Goal: Task Accomplishment & Management: Manage account settings

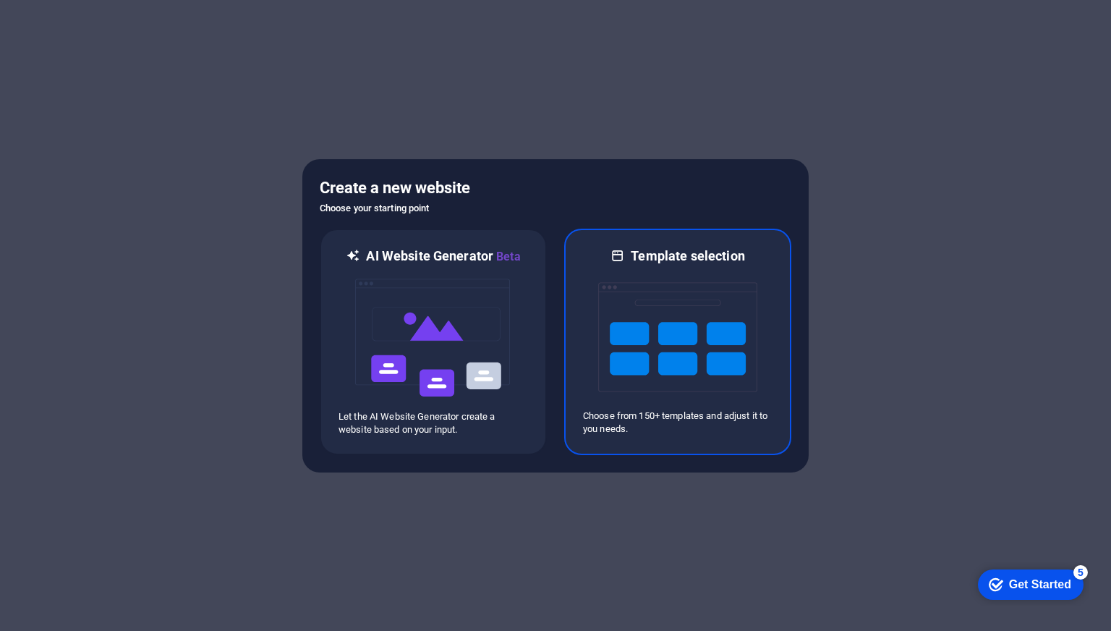
click at [714, 403] on img at bounding box center [677, 337] width 159 height 145
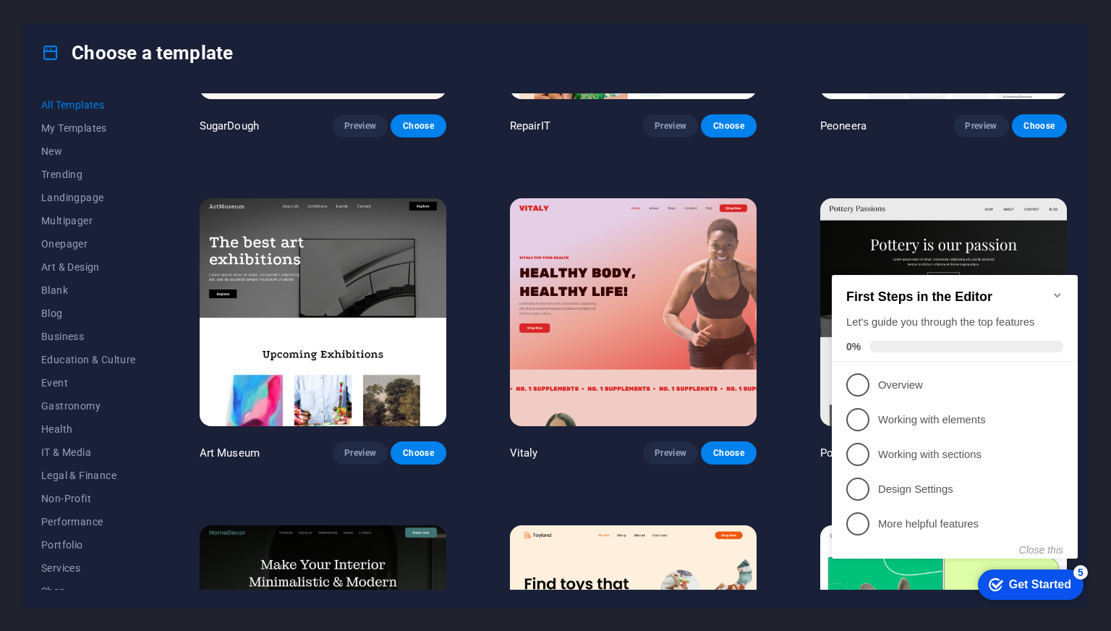
scroll to position [223, 0]
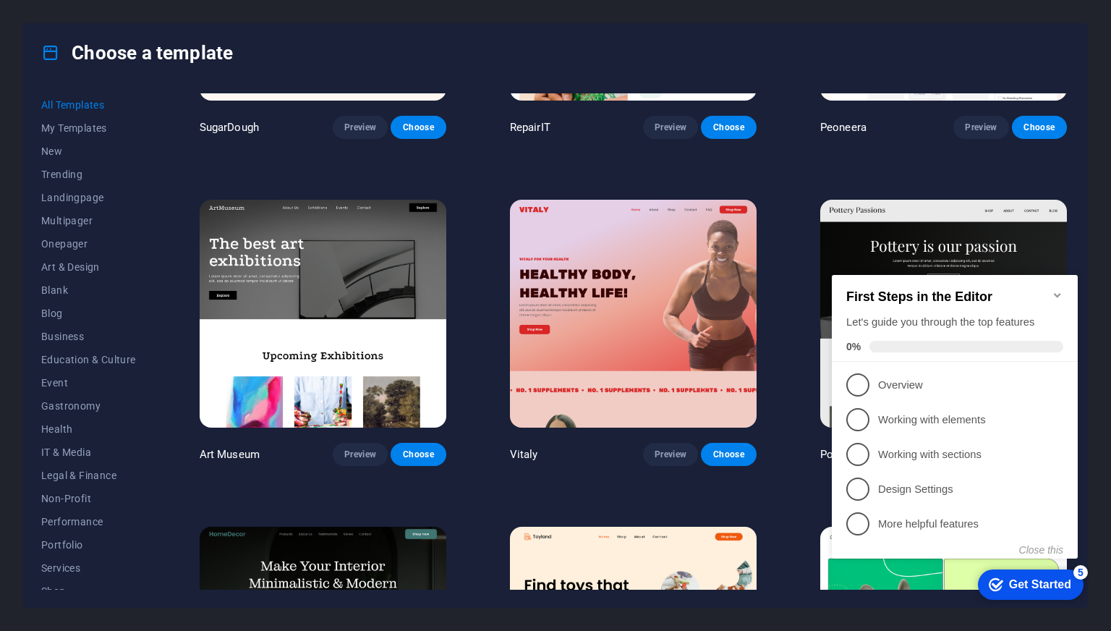
click at [1056, 289] on icon "Minimize checklist" at bounding box center [1057, 295] width 12 height 12
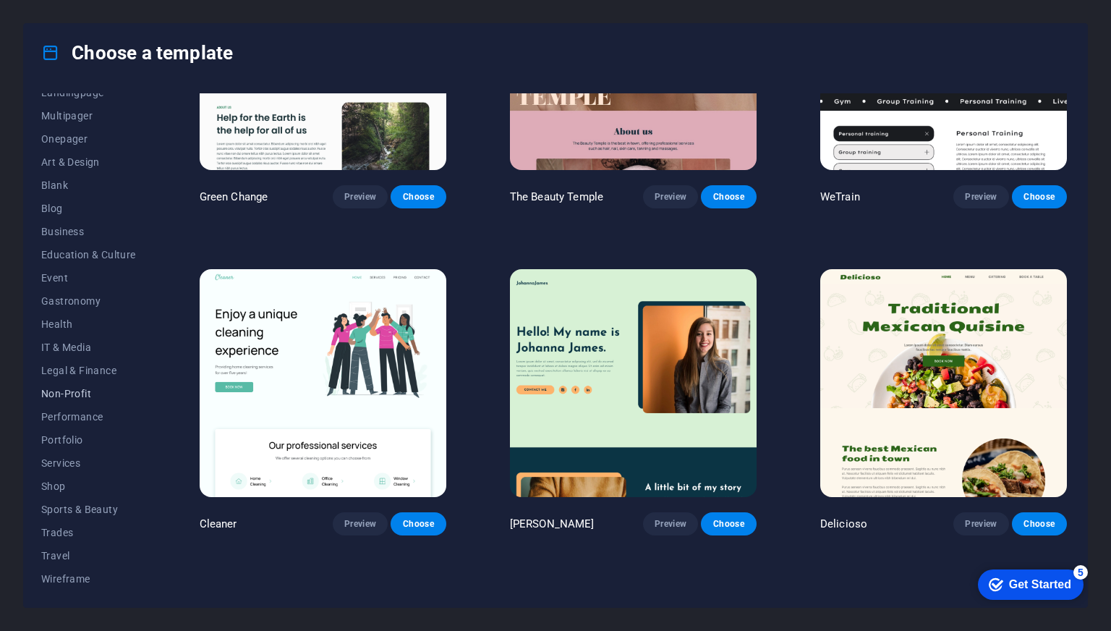
scroll to position [67, 0]
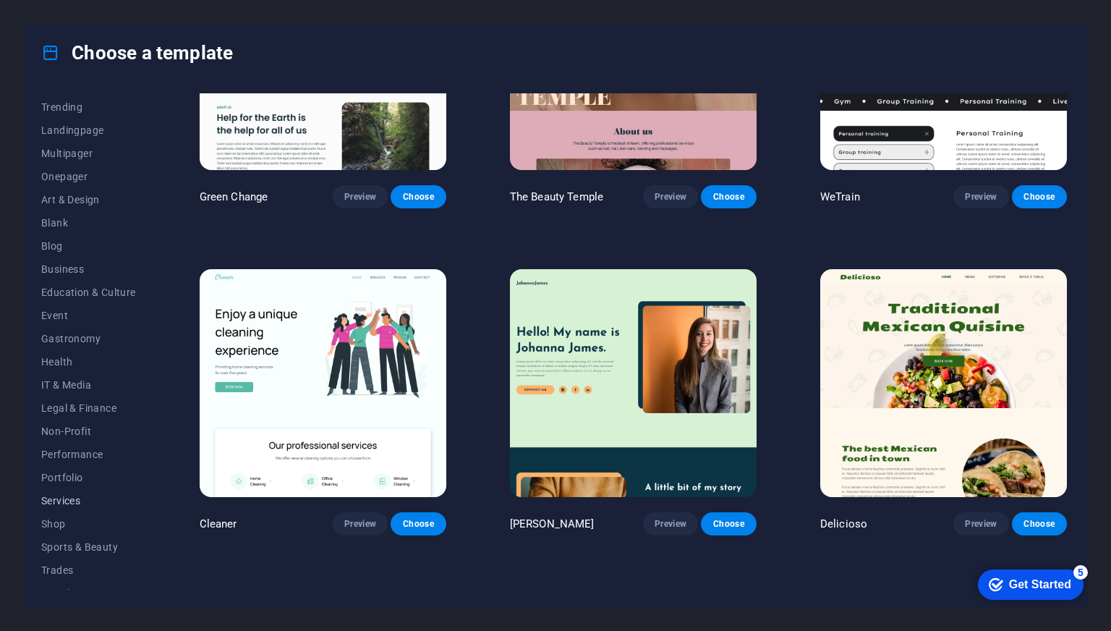
click at [60, 504] on span "Services" at bounding box center [88, 501] width 95 height 12
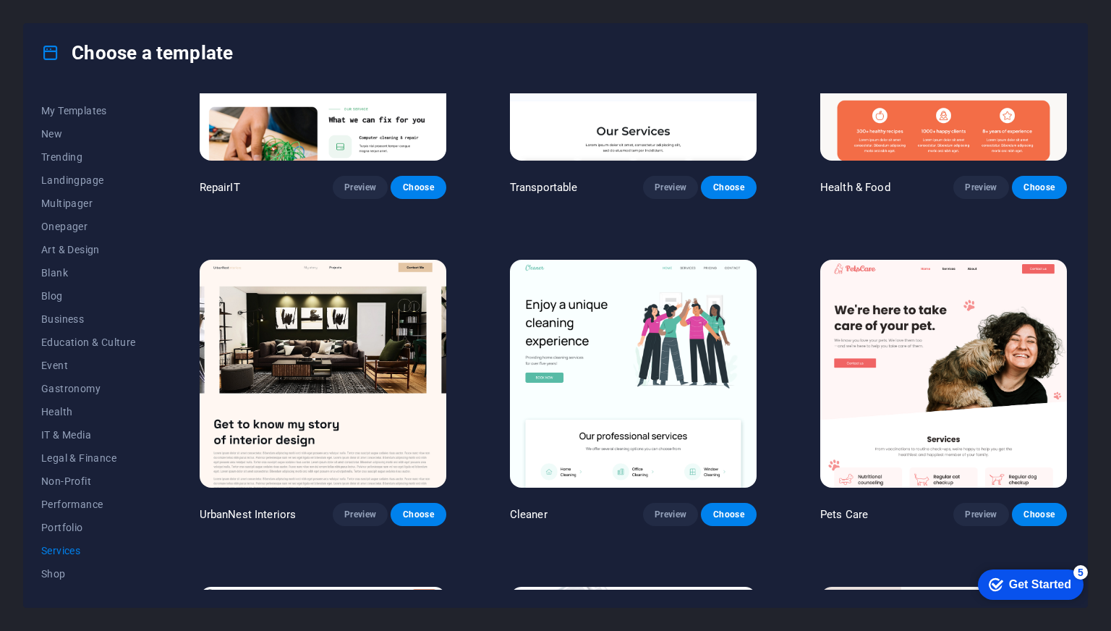
scroll to position [0, 0]
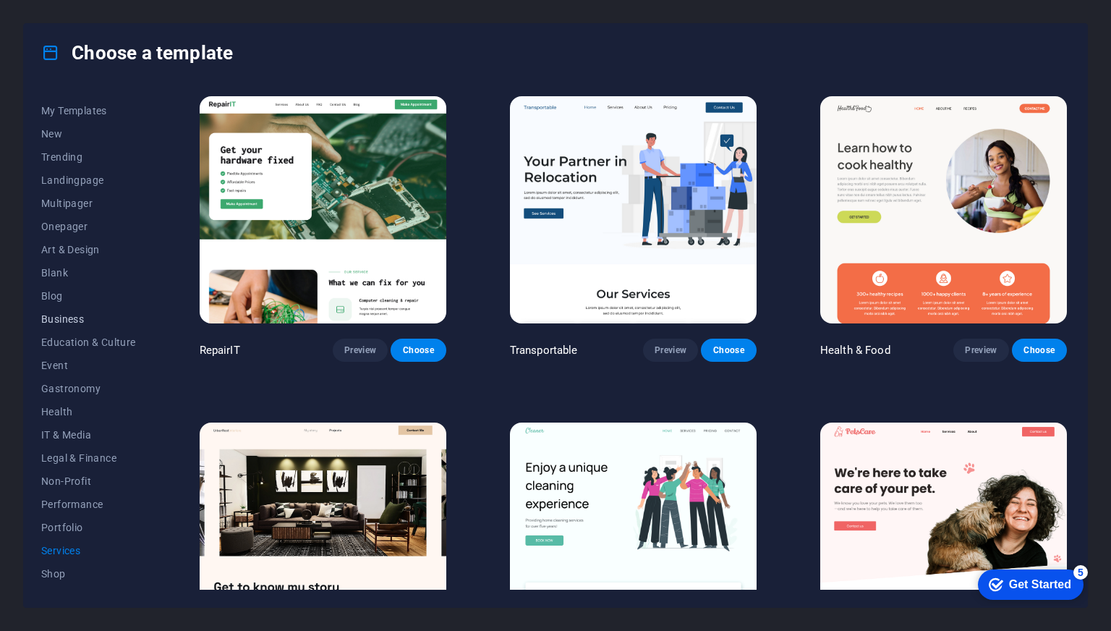
click at [65, 320] on span "Business" at bounding box center [88, 319] width 95 height 12
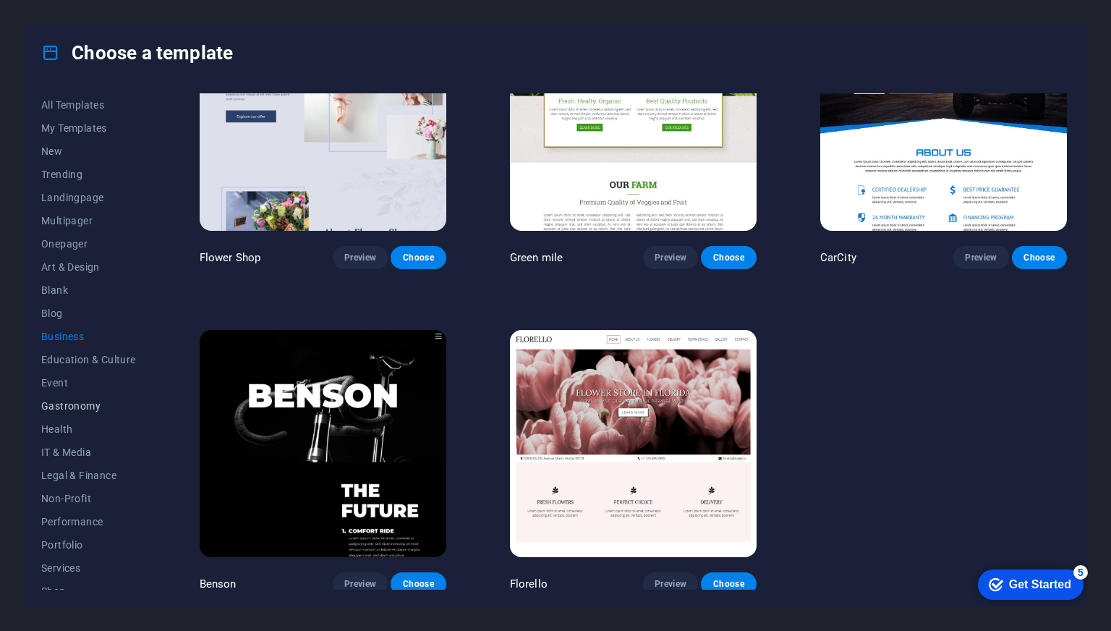
click at [78, 403] on span "Gastronomy" at bounding box center [88, 406] width 95 height 12
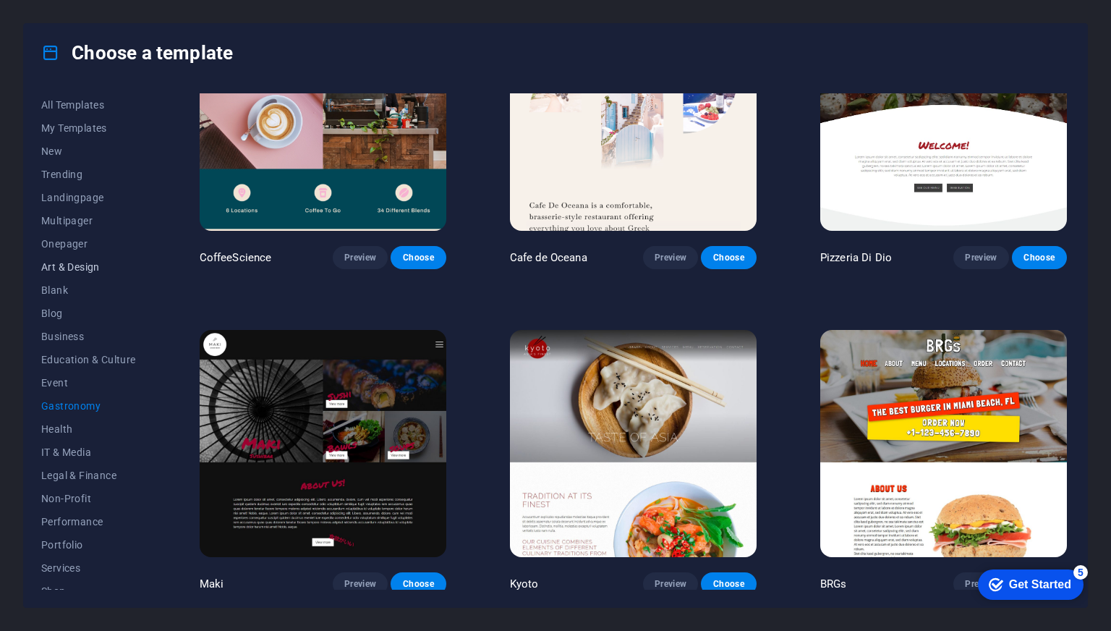
click at [75, 261] on span "Art & Design" at bounding box center [88, 267] width 95 height 12
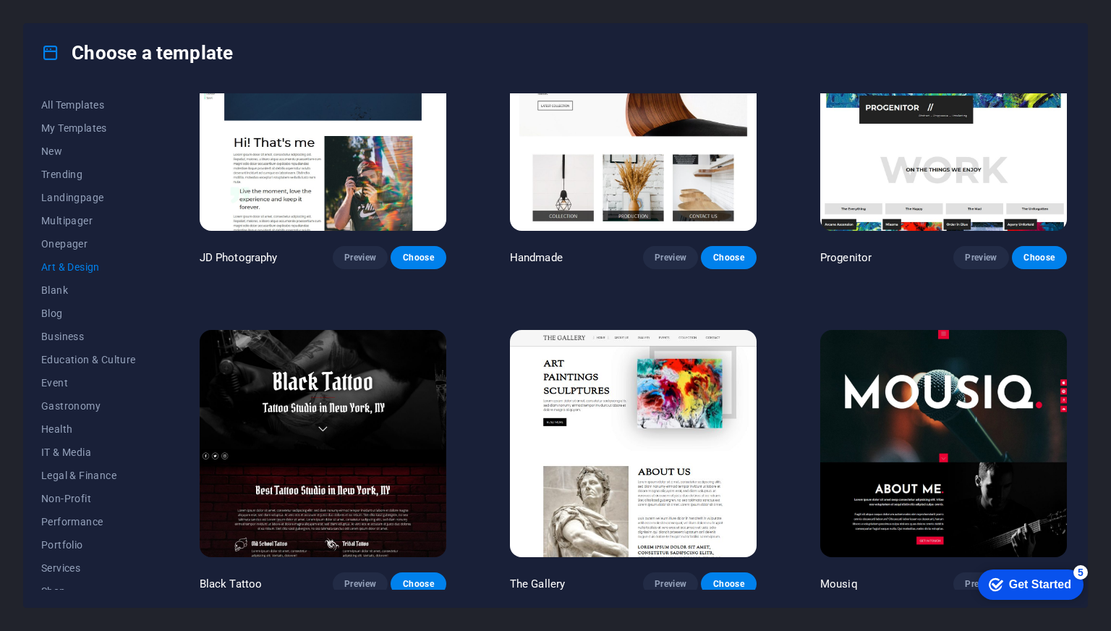
scroll to position [0, 0]
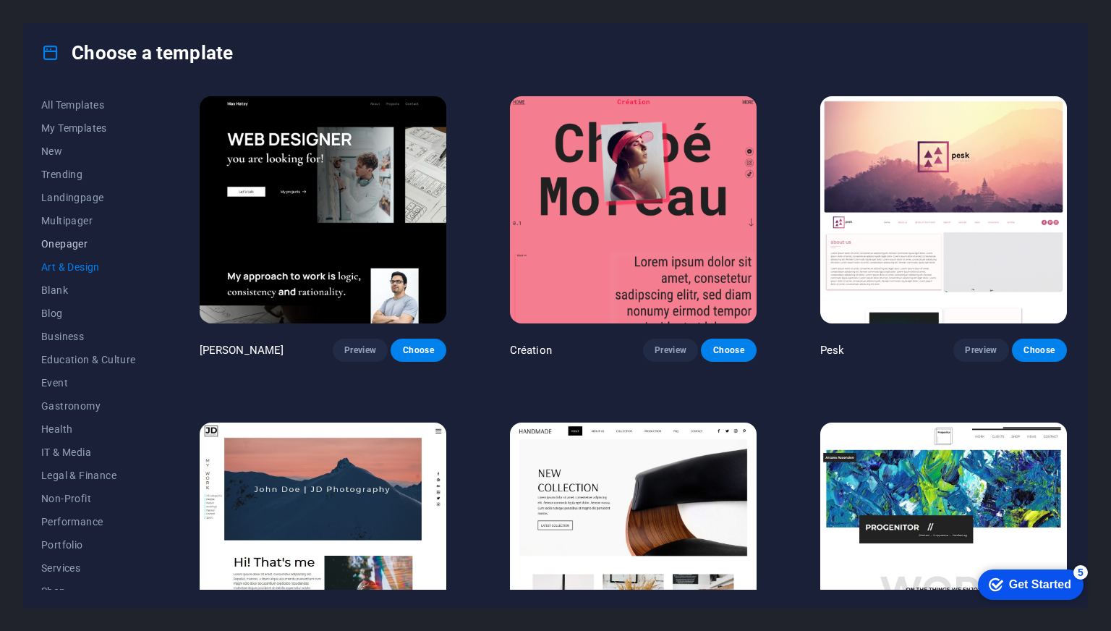
click at [77, 238] on span "Onepager" at bounding box center [88, 244] width 95 height 12
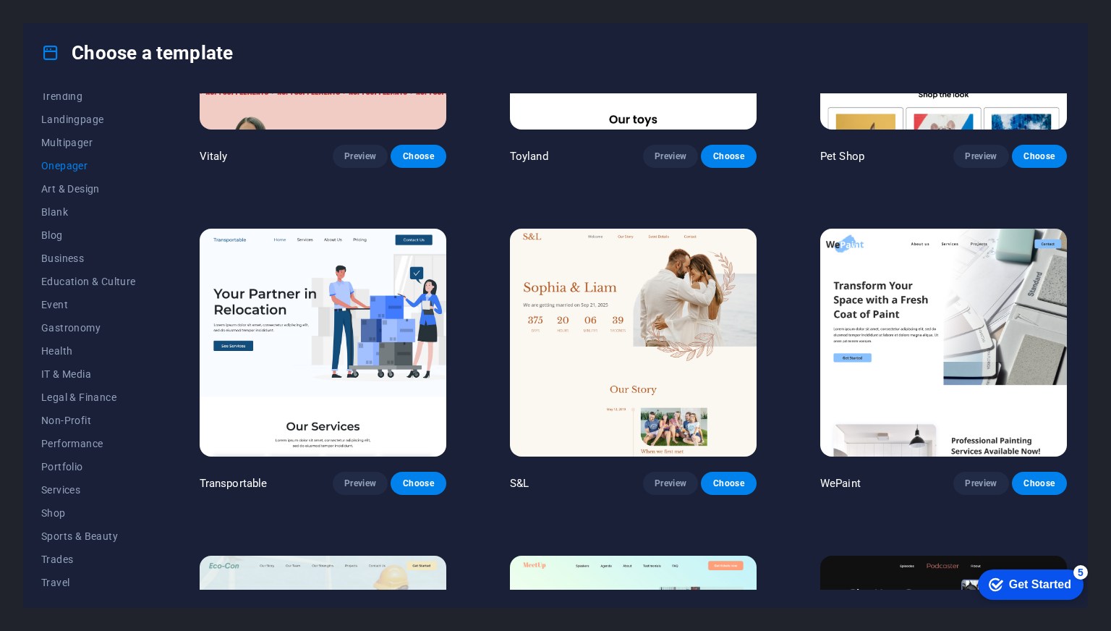
scroll to position [80, 0]
click at [95, 447] on button "Performance" at bounding box center [88, 441] width 95 height 23
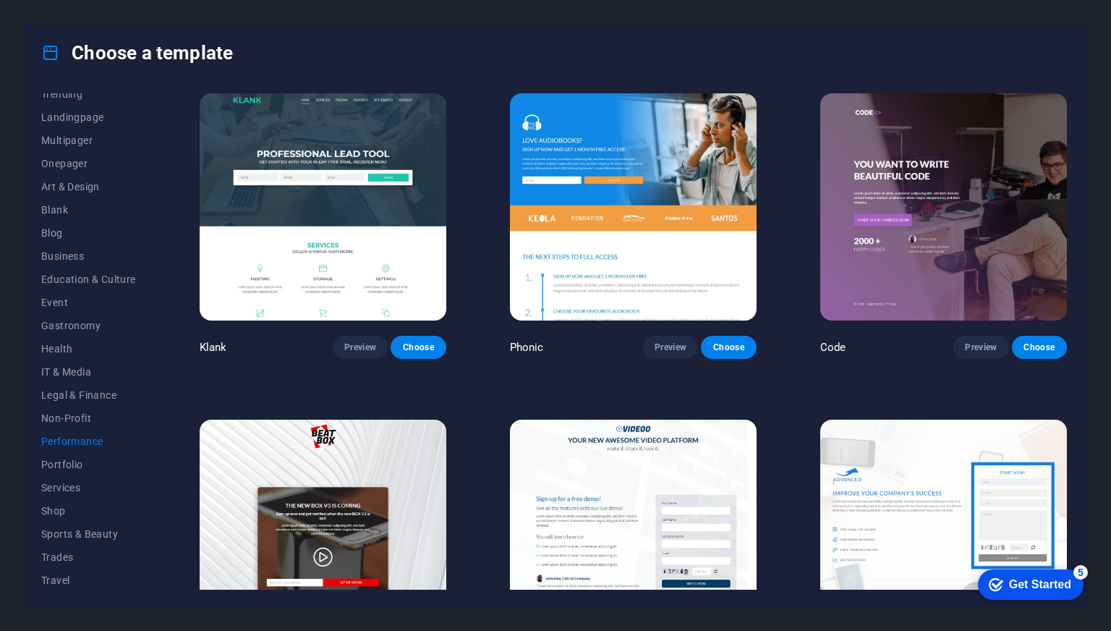
scroll to position [0, 0]
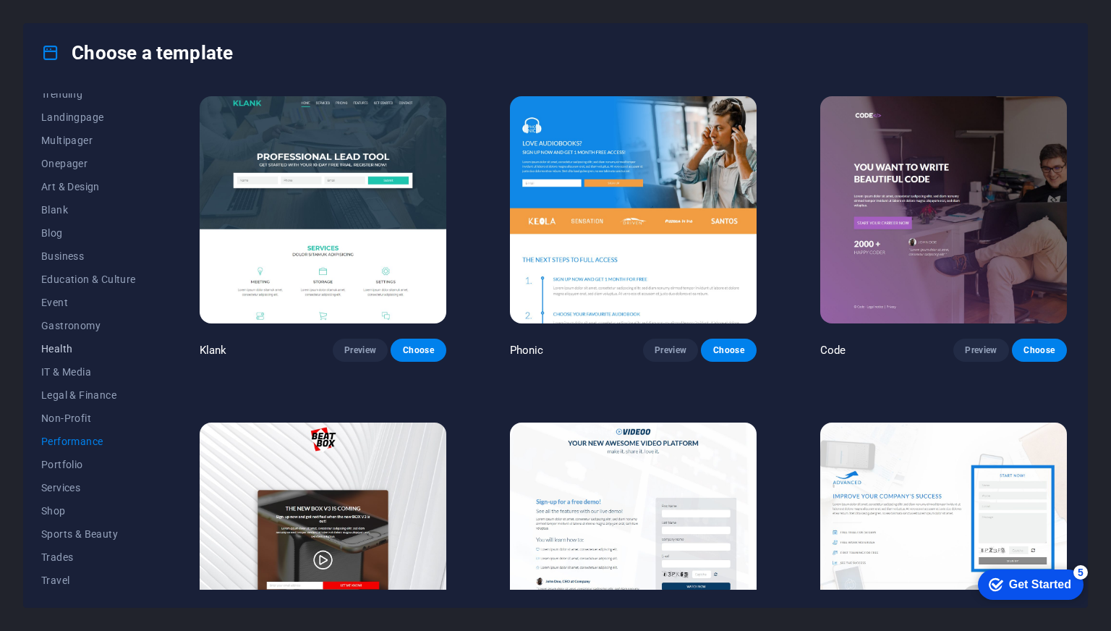
click at [55, 344] on span "Health" at bounding box center [88, 349] width 95 height 12
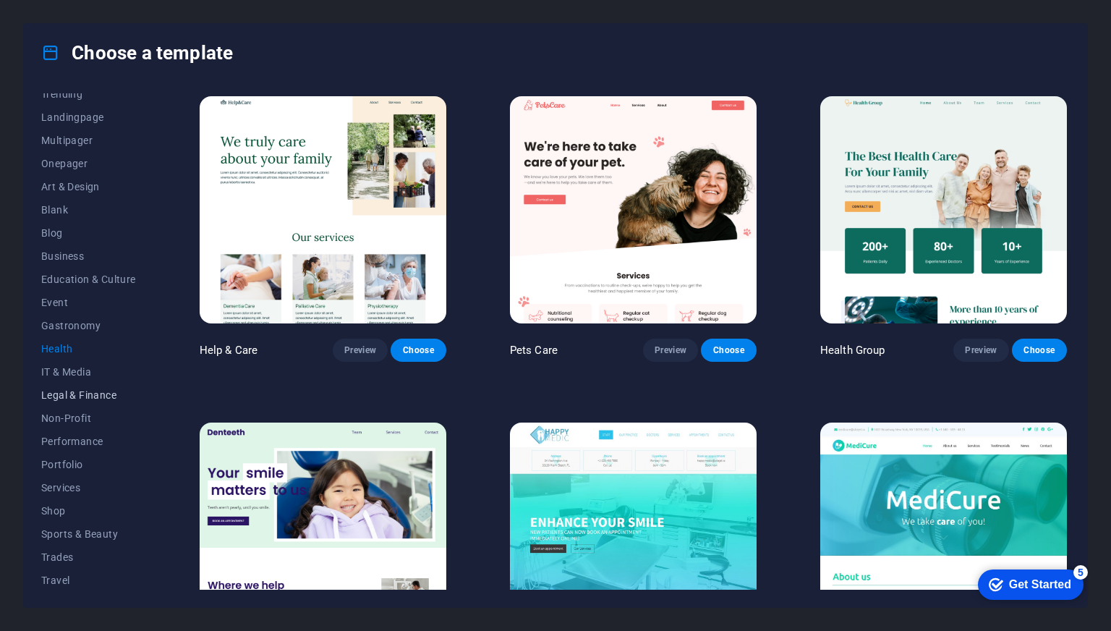
click at [69, 393] on span "Legal & Finance" at bounding box center [88, 395] width 95 height 12
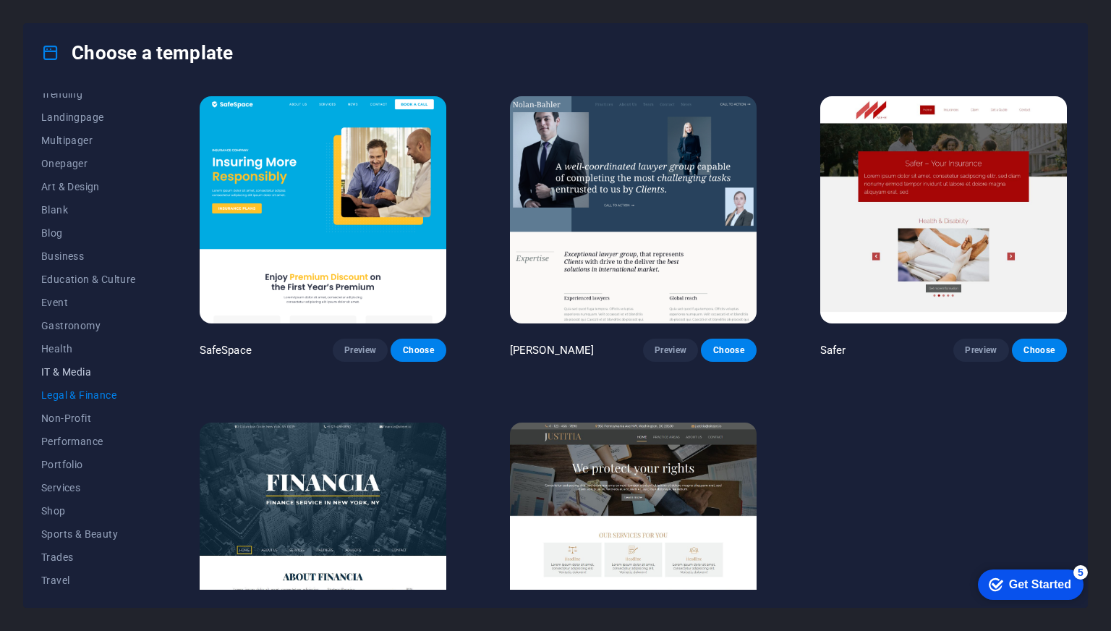
click at [67, 373] on span "IT & Media" at bounding box center [88, 372] width 95 height 12
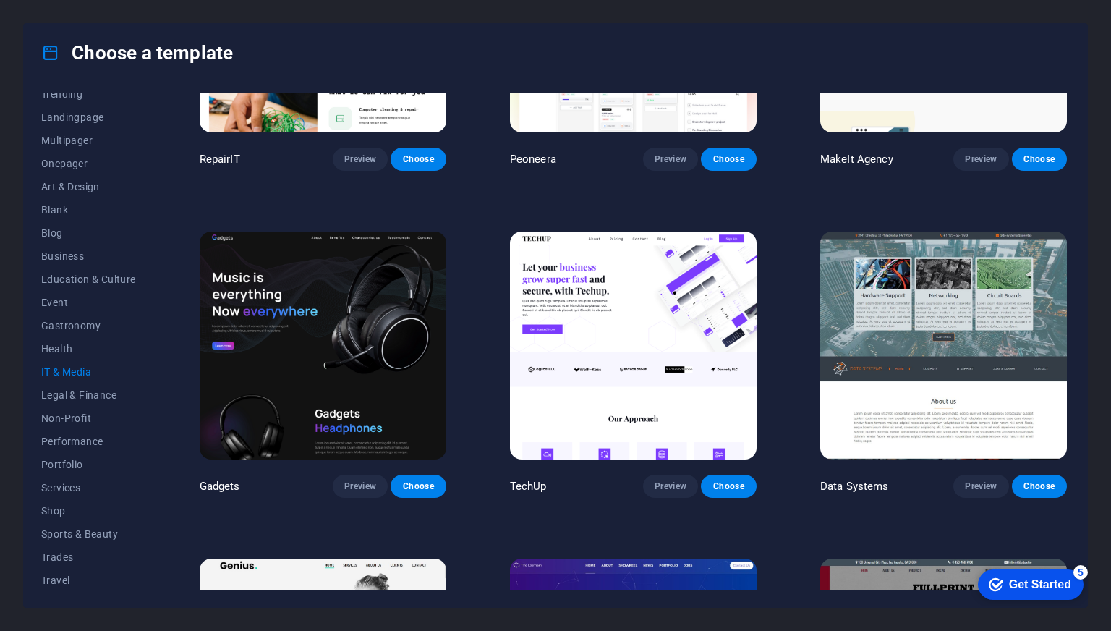
scroll to position [191, 0]
click at [49, 482] on span "Services" at bounding box center [88, 488] width 95 height 12
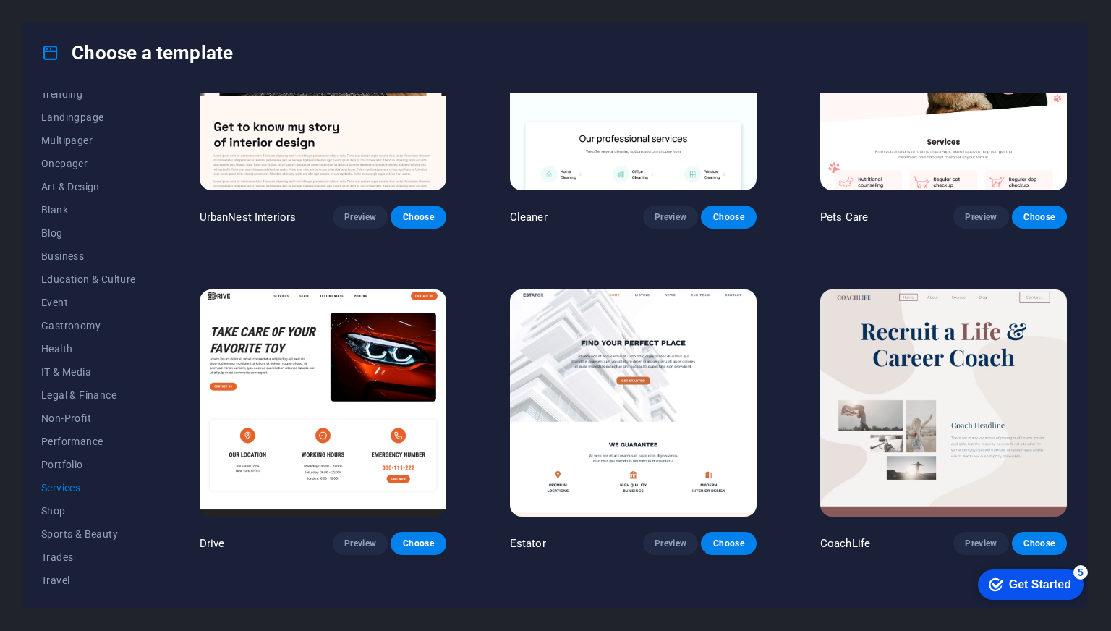
scroll to position [457, 0]
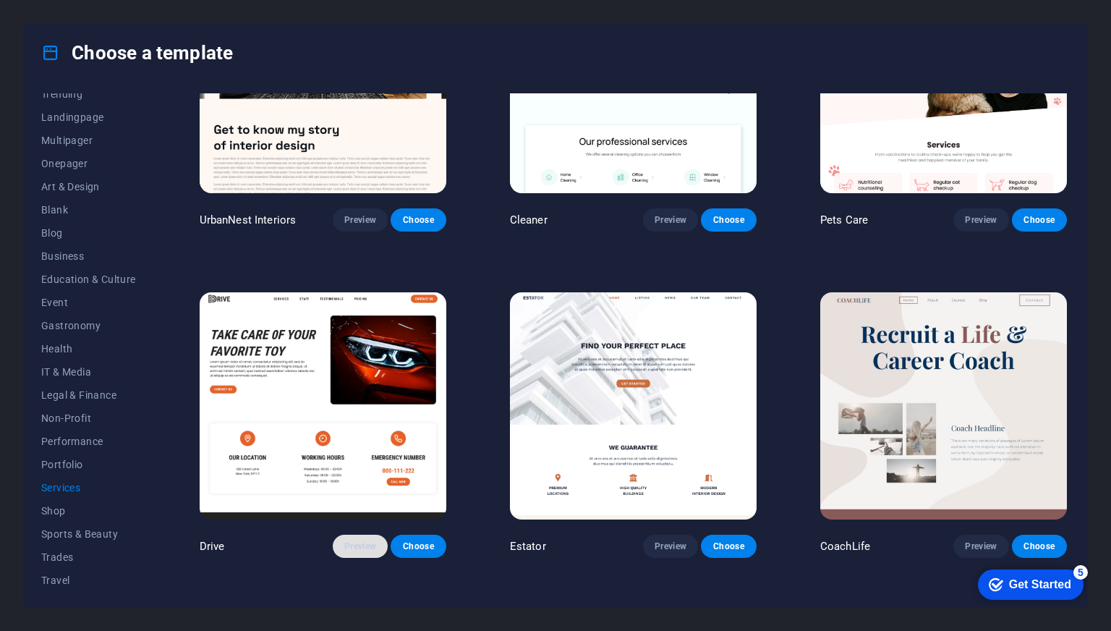
click at [357, 545] on span "Preview" at bounding box center [360, 546] width 32 height 12
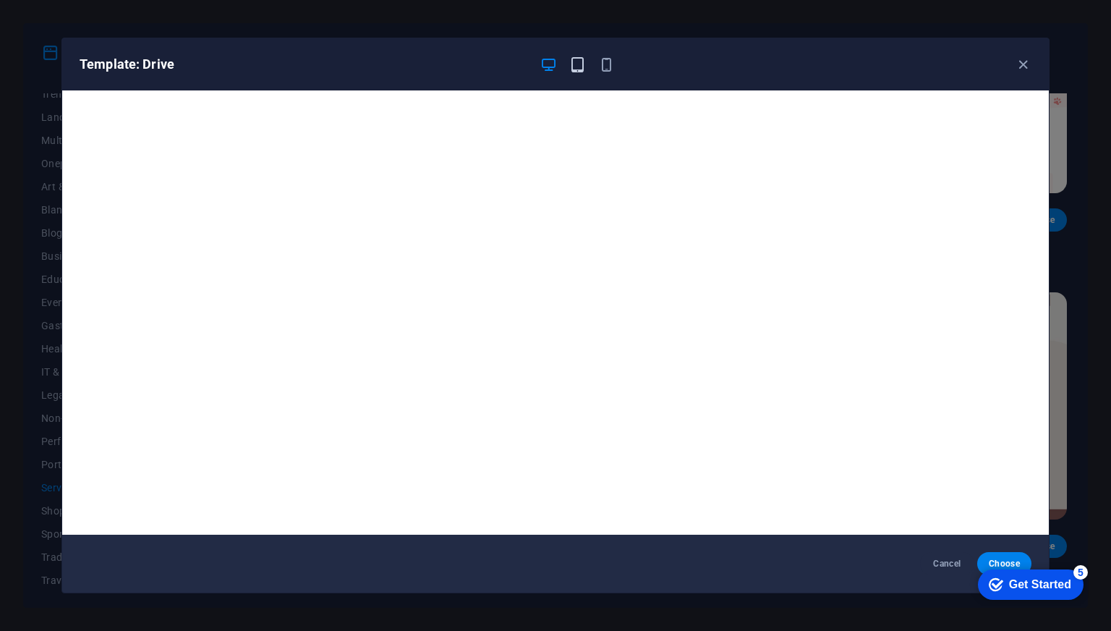
click at [576, 70] on icon "button" at bounding box center [577, 64] width 17 height 17
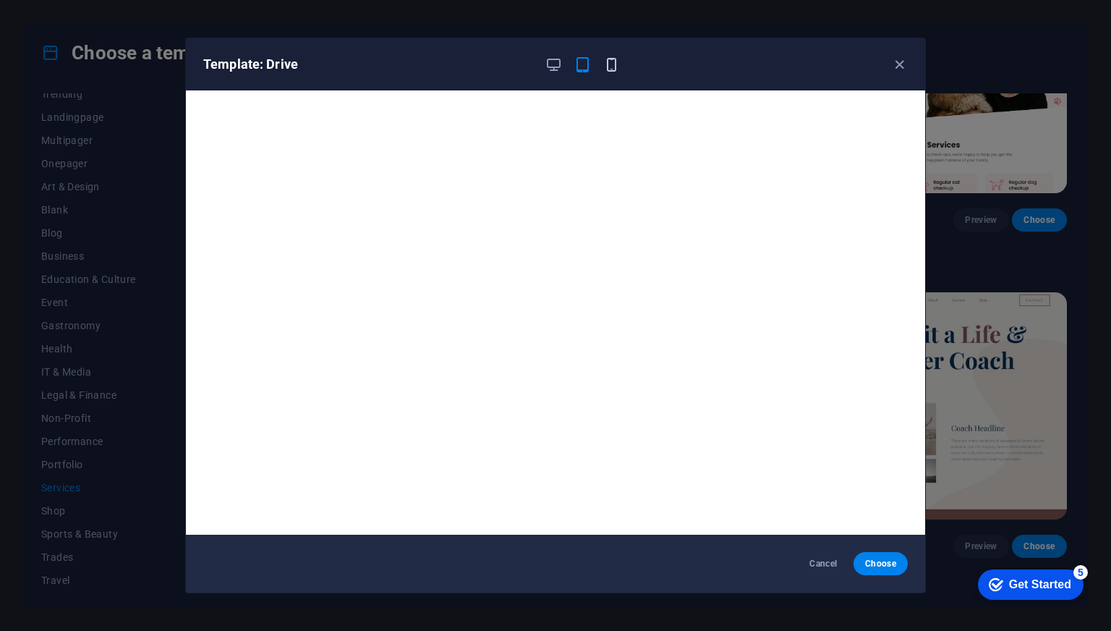
click at [611, 65] on icon "button" at bounding box center [611, 64] width 17 height 17
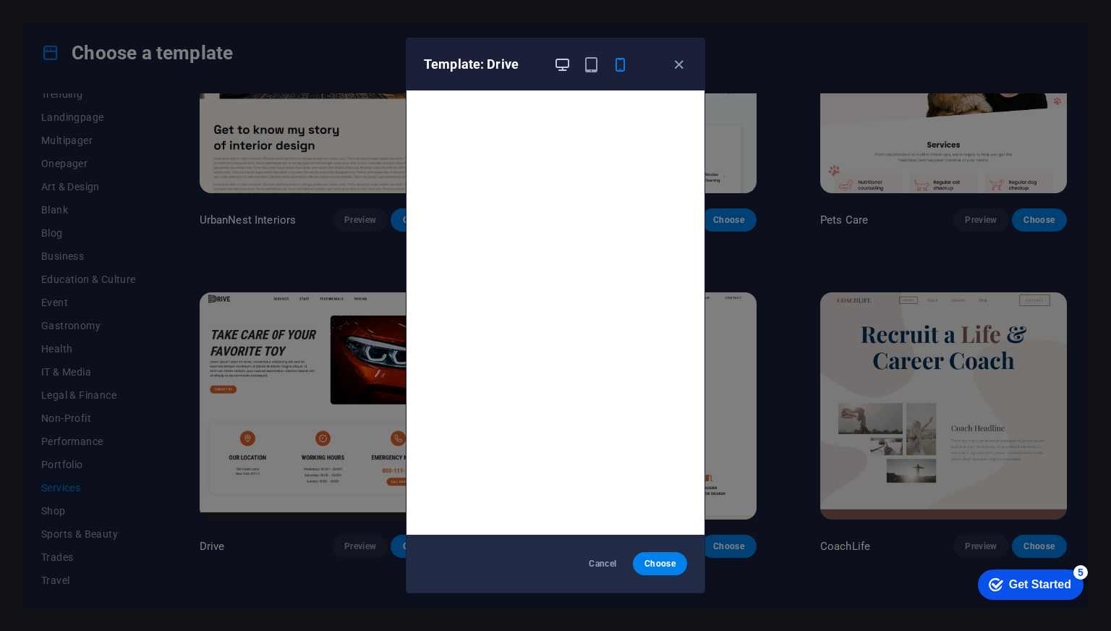
click at [566, 67] on icon "button" at bounding box center [562, 64] width 17 height 17
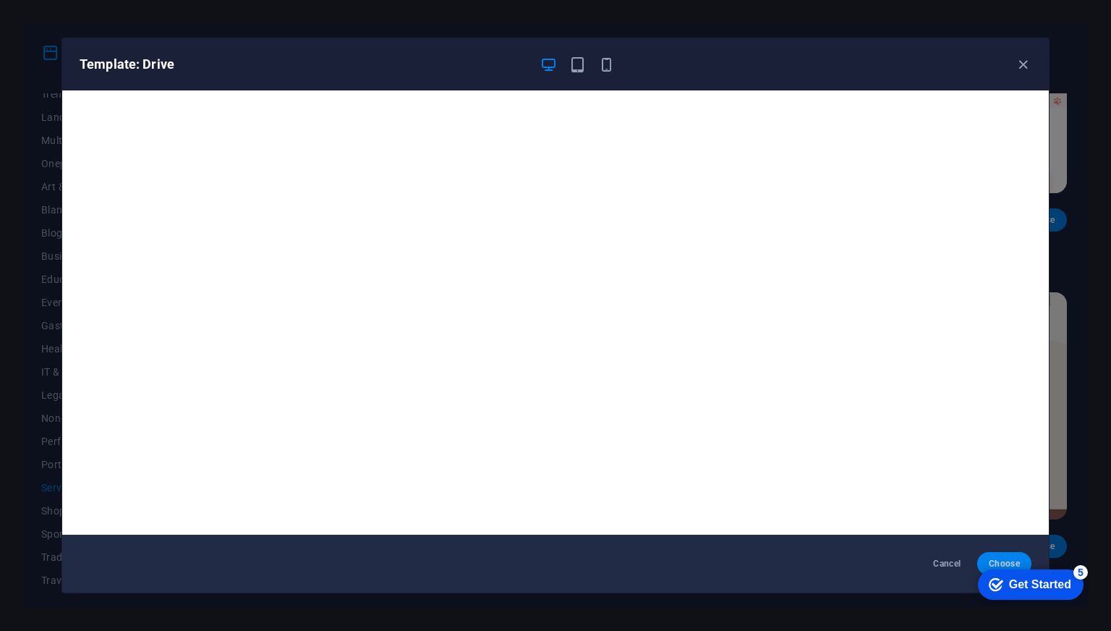
click at [1010, 560] on span "Choose" at bounding box center [1004, 564] width 31 height 12
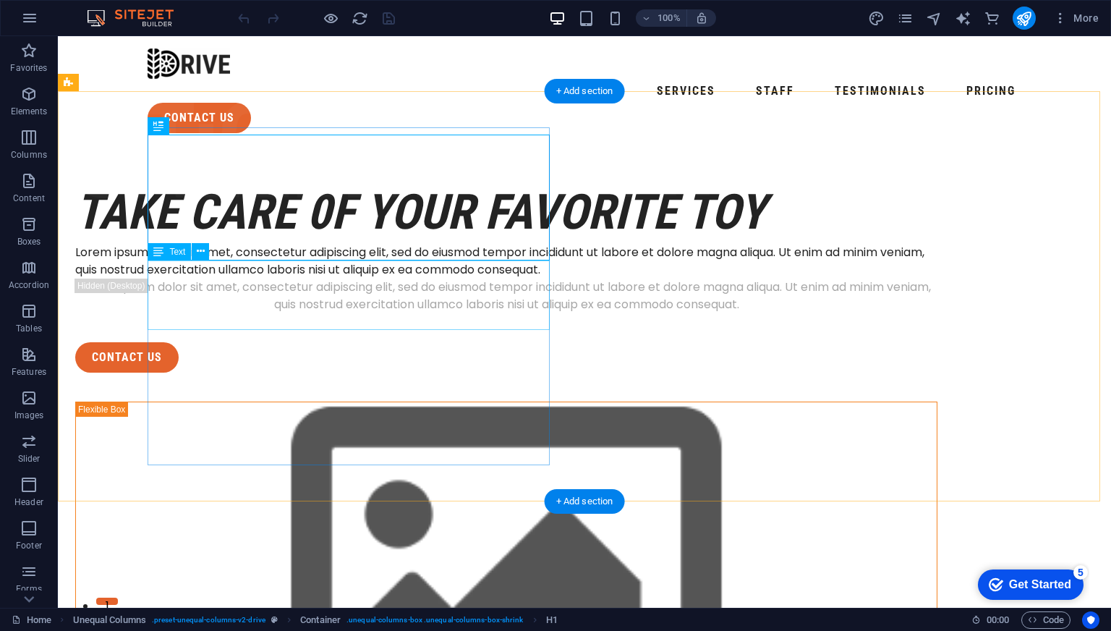
click at [367, 278] on div "Lorem ipsum dolor sit amet, consectetur adipiscing elit, sed do eiusmod tempor …" at bounding box center [506, 261] width 862 height 35
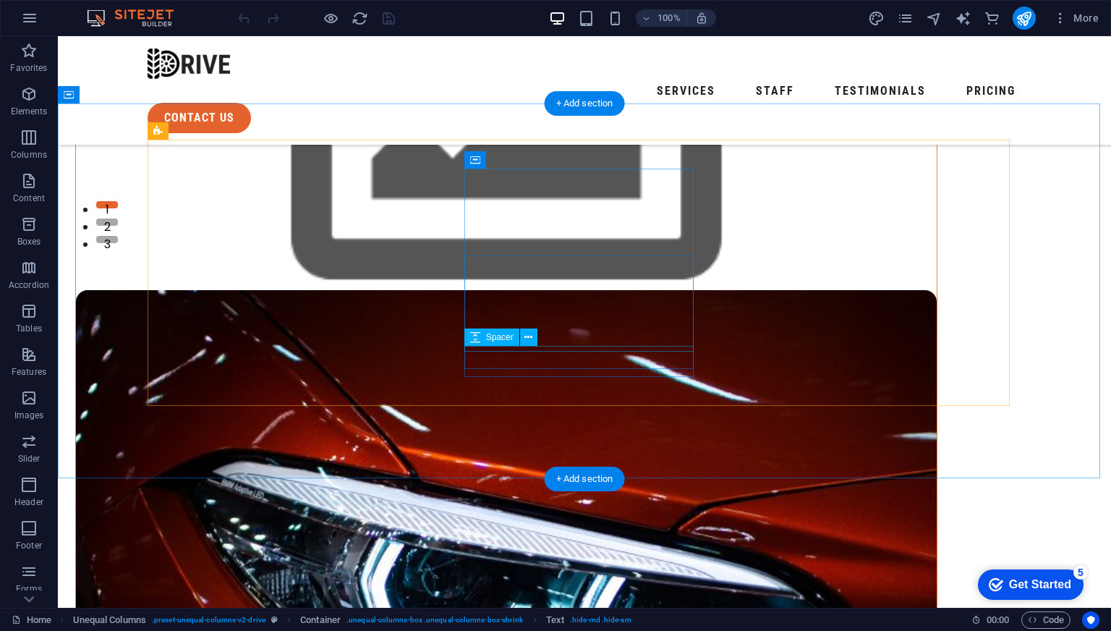
scroll to position [398, 0]
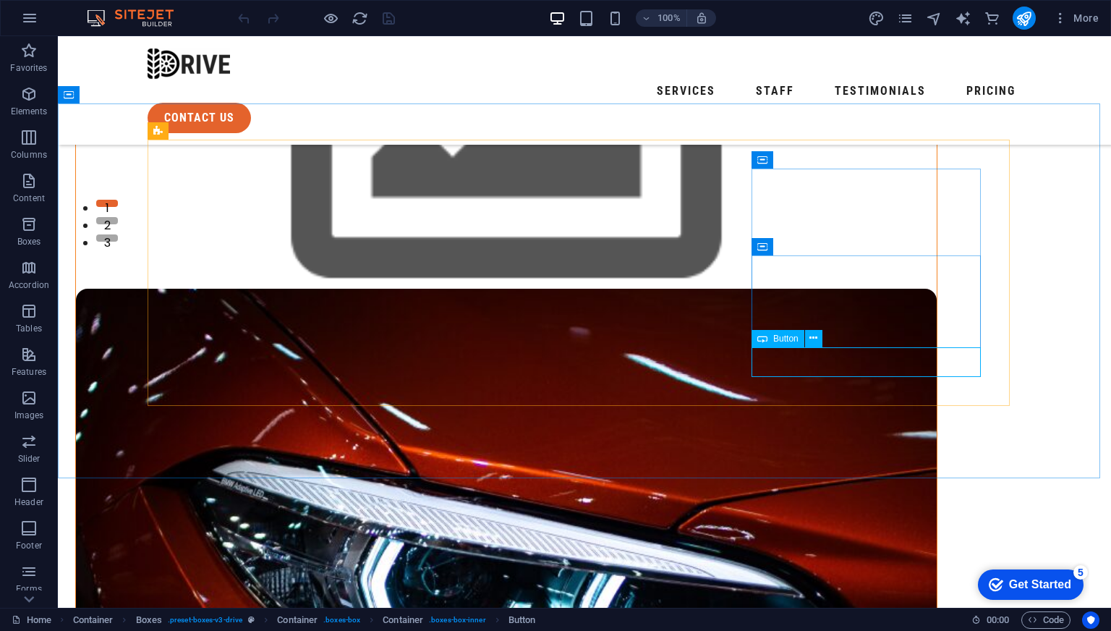
click at [773, 341] on span "Button" at bounding box center [785, 338] width 25 height 9
click at [815, 334] on icon at bounding box center [813, 337] width 8 height 15
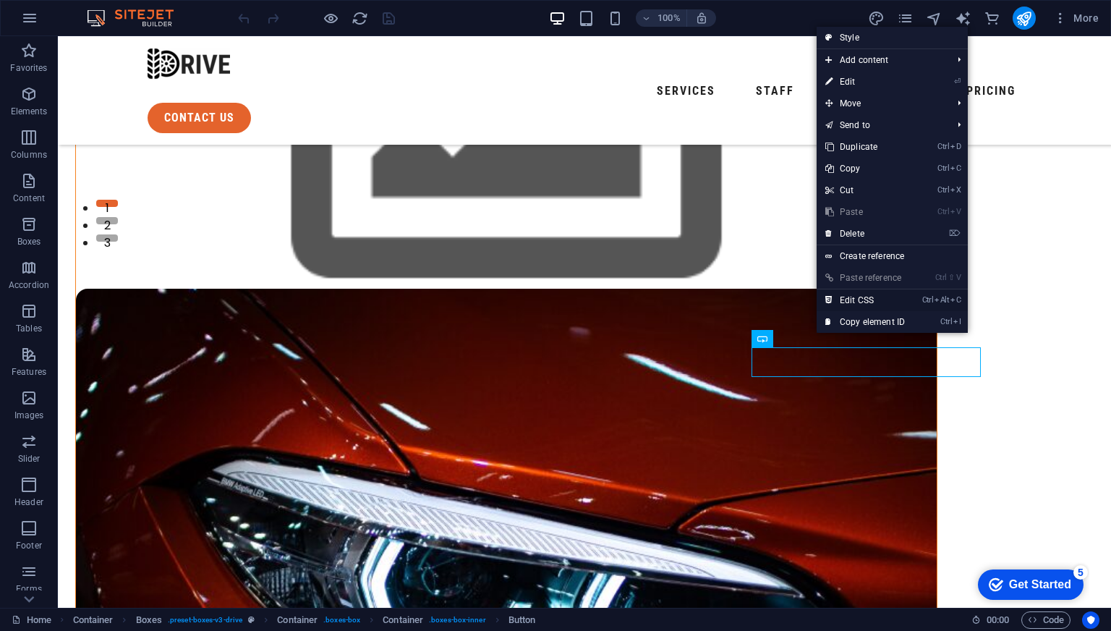
click at [856, 304] on link "Ctrl Alt C Edit CSS" at bounding box center [864, 300] width 97 height 22
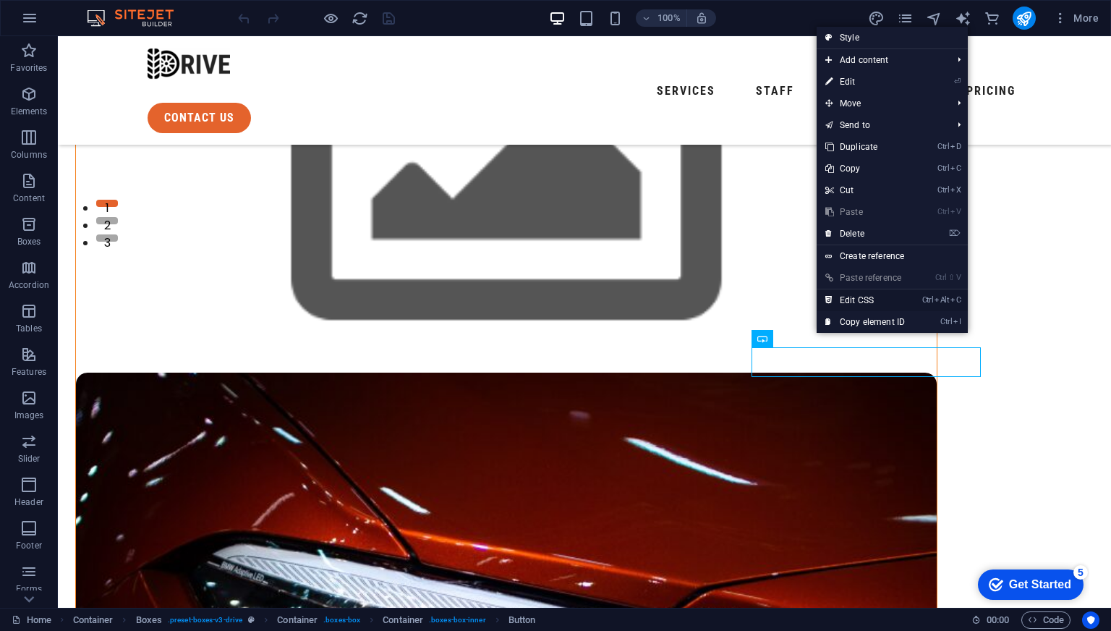
scroll to position [489, 0]
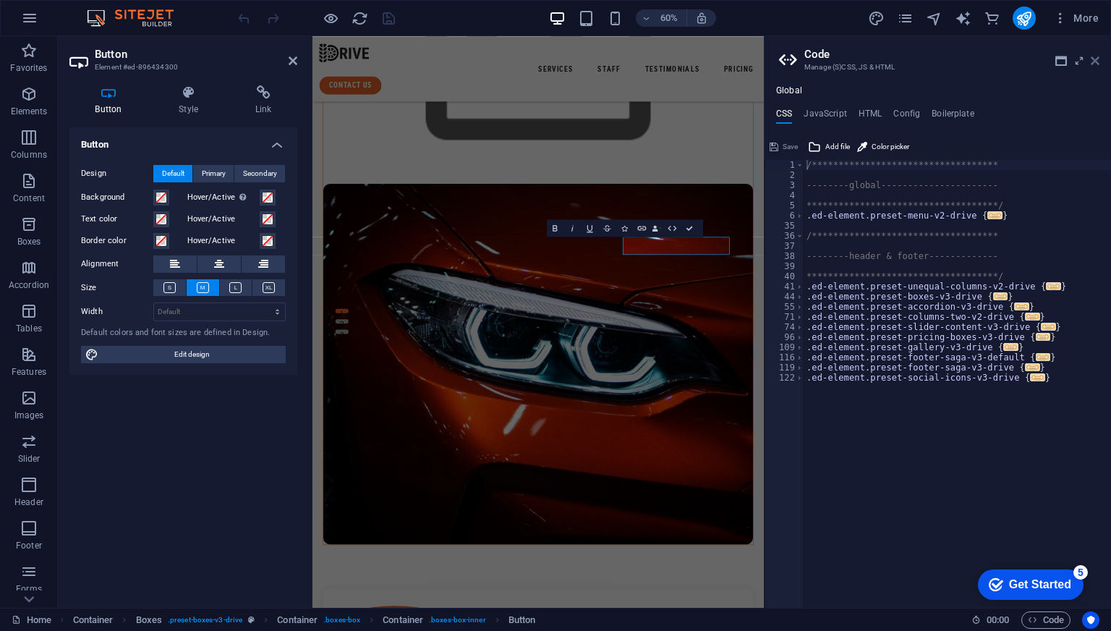
click at [1096, 61] on icon at bounding box center [1095, 61] width 9 height 12
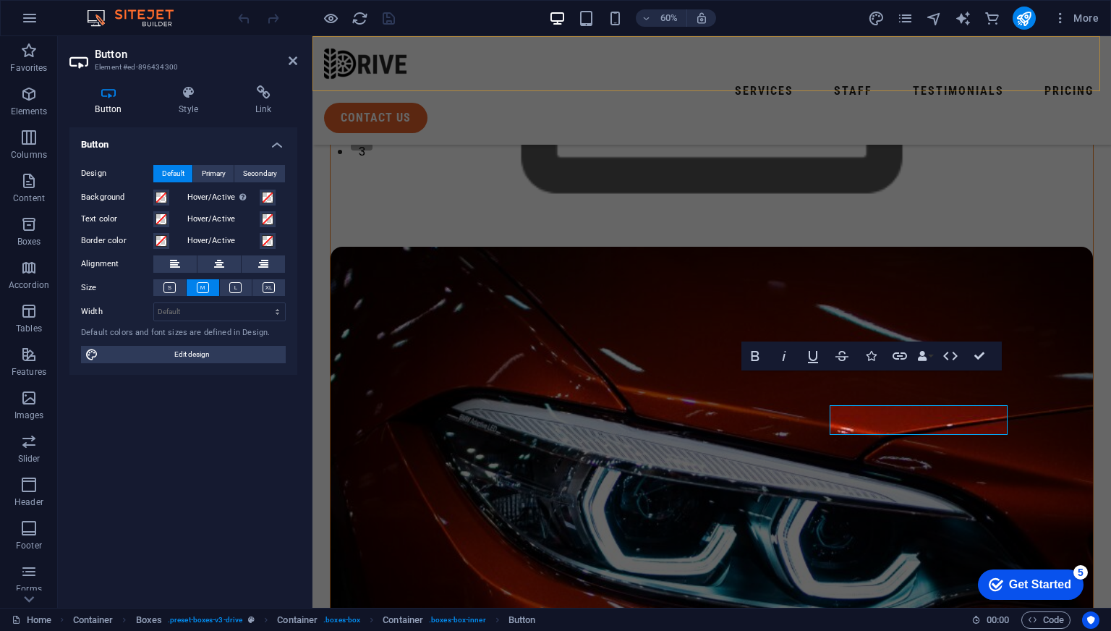
scroll to position [454, 0]
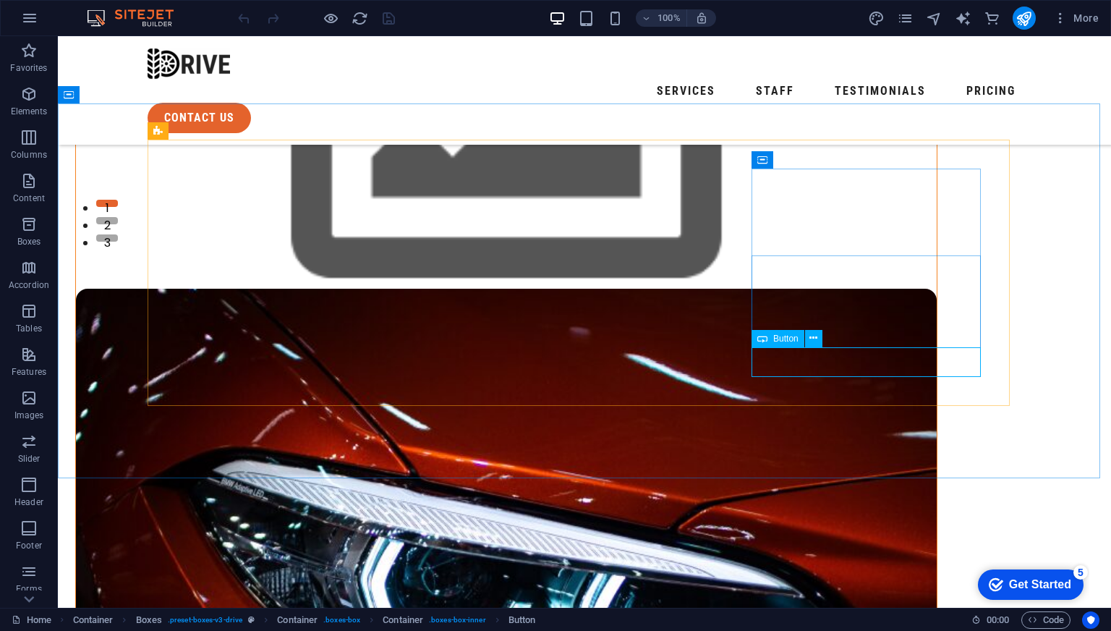
click at [796, 339] on span "Button" at bounding box center [785, 338] width 25 height 9
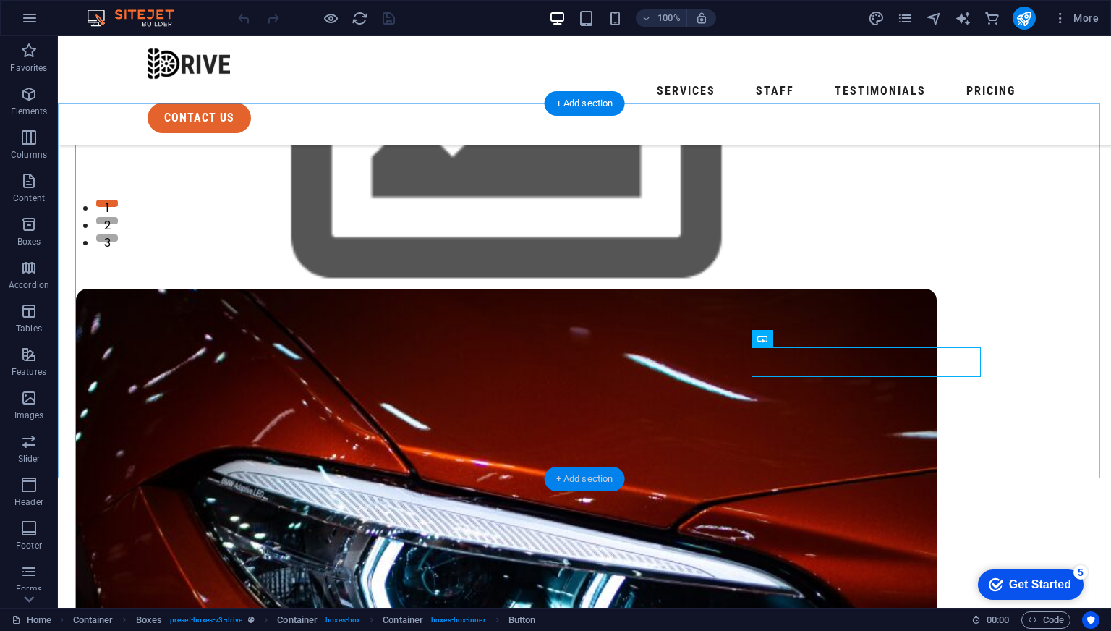
click at [573, 469] on div "+ Add section" at bounding box center [585, 478] width 80 height 25
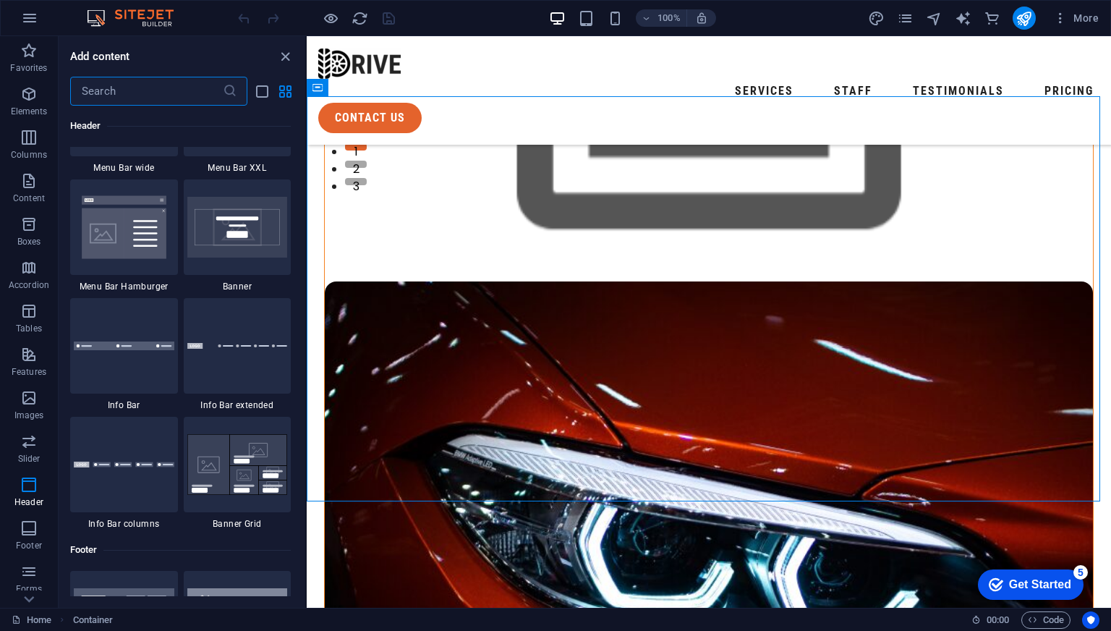
scroll to position [9109, 0]
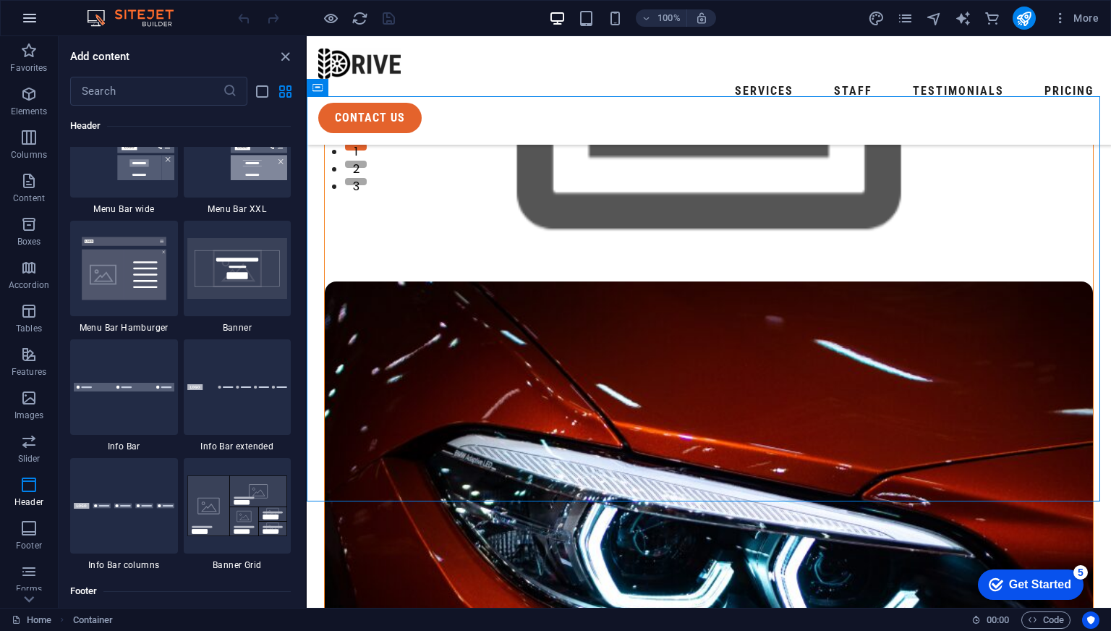
click at [25, 12] on icon "button" at bounding box center [29, 17] width 17 height 17
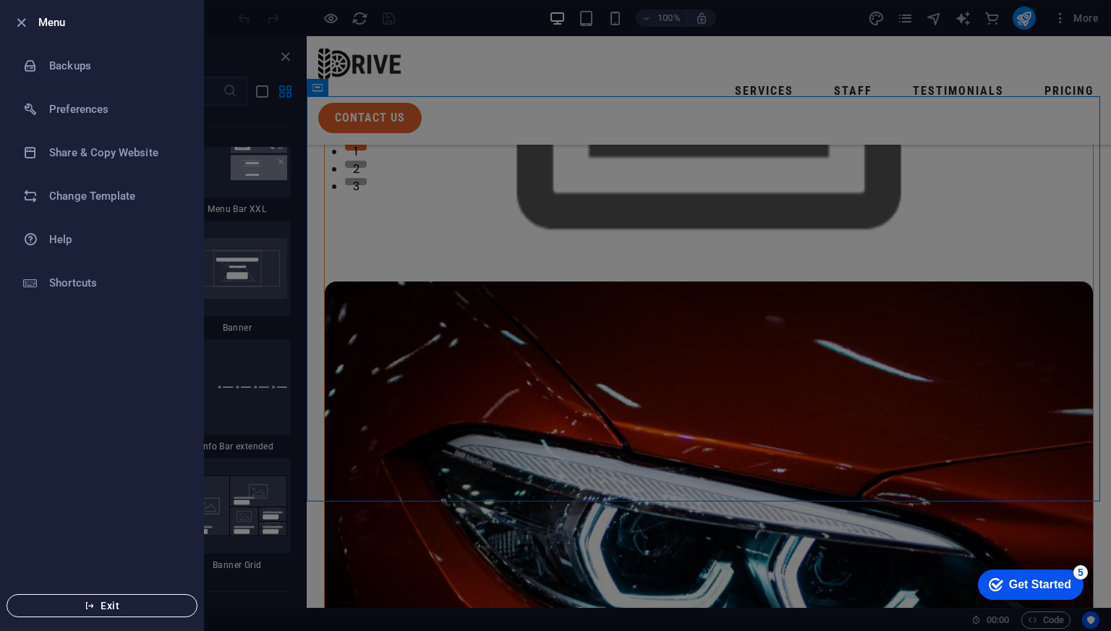
click at [86, 609] on icon "button" at bounding box center [90, 605] width 10 height 10
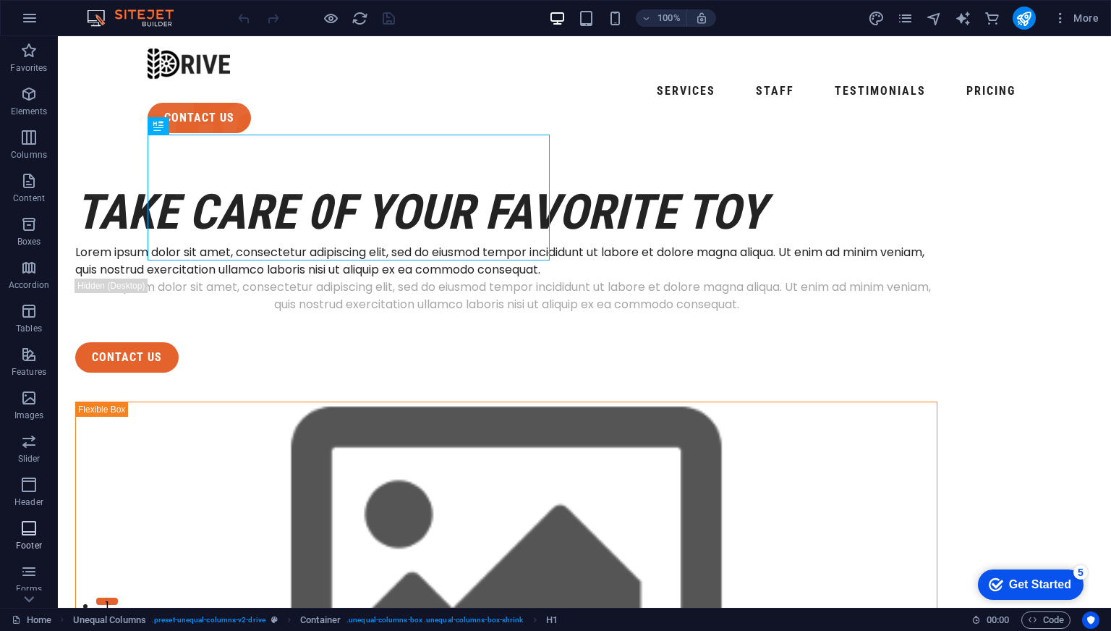
scroll to position [122, 0]
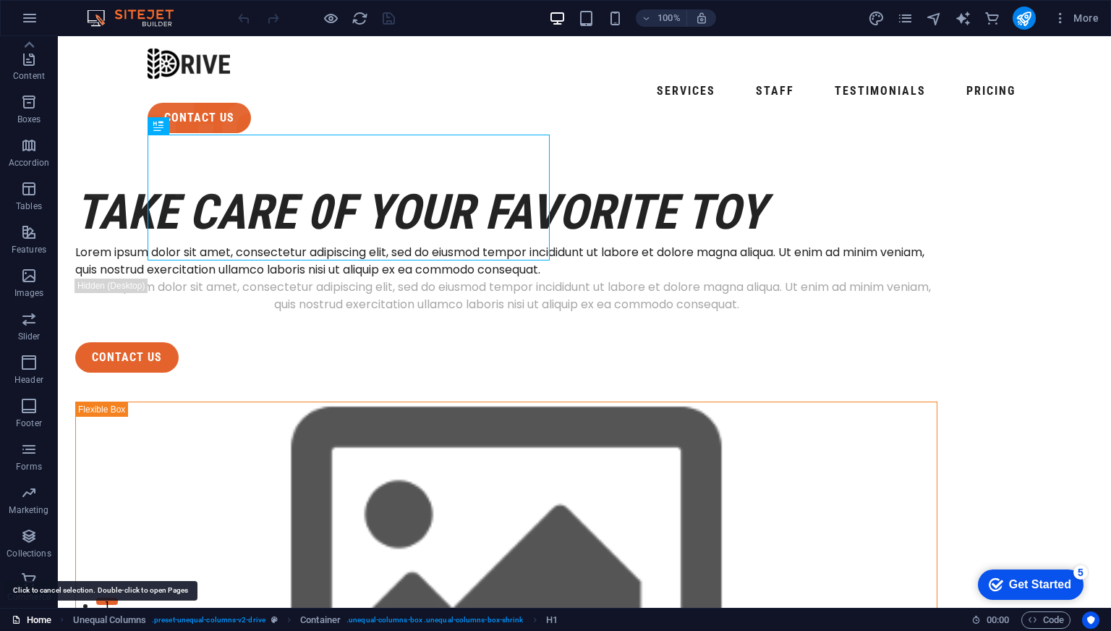
click at [29, 617] on link "Home" at bounding box center [32, 619] width 40 height 17
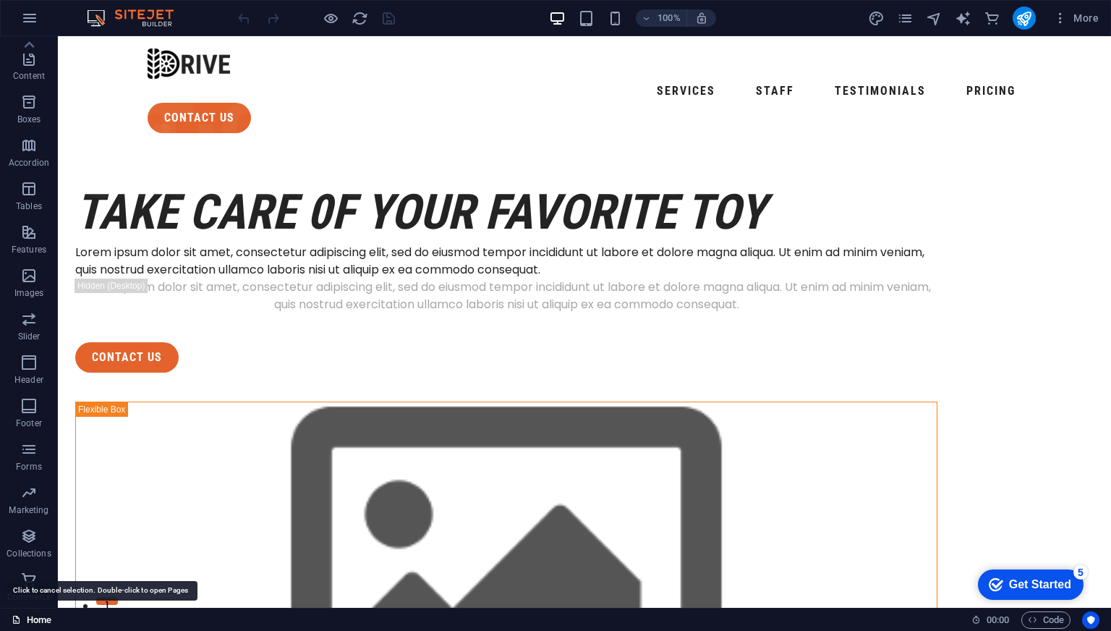
click at [29, 617] on link "Home" at bounding box center [32, 619] width 40 height 17
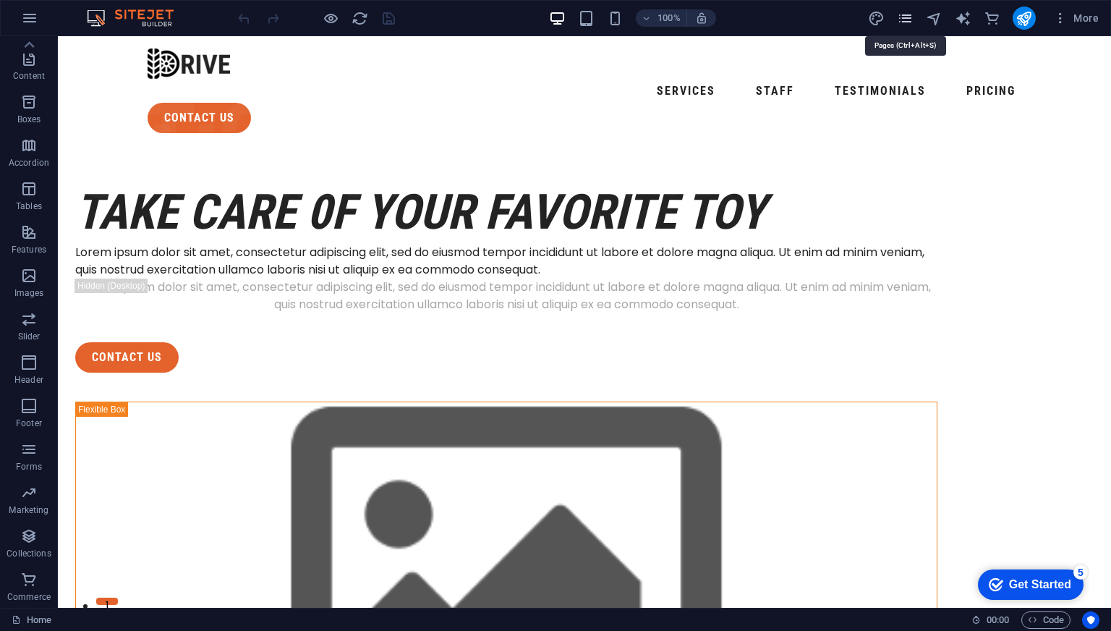
click at [903, 17] on icon "pages" at bounding box center [905, 18] width 17 height 17
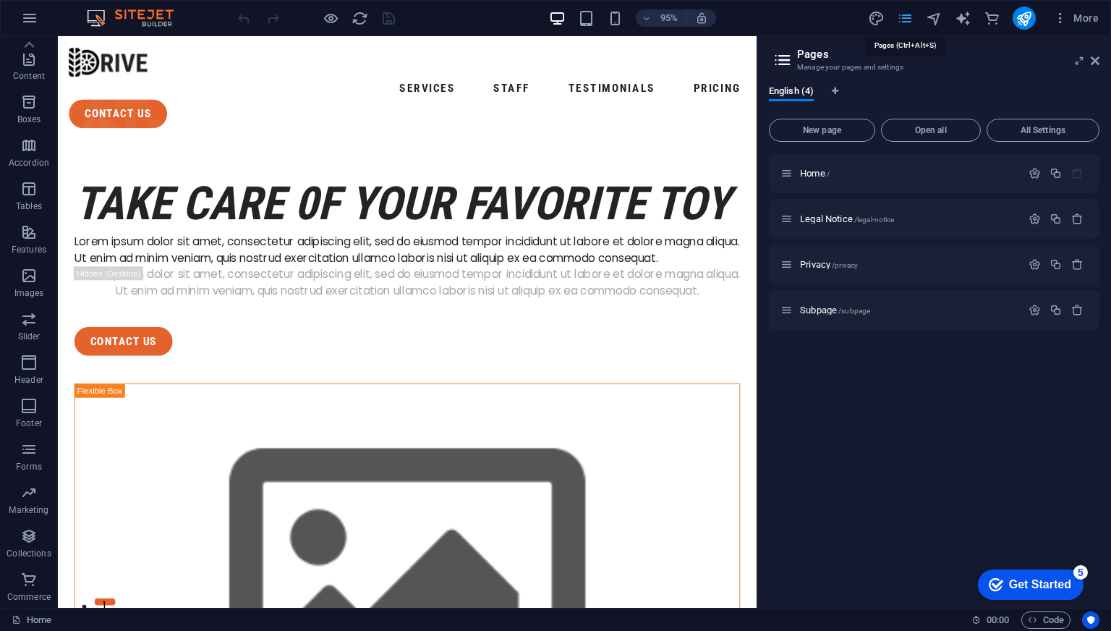
click at [903, 17] on icon "pages" at bounding box center [905, 18] width 17 height 17
click at [1088, 18] on span "More" at bounding box center [1076, 18] width 46 height 14
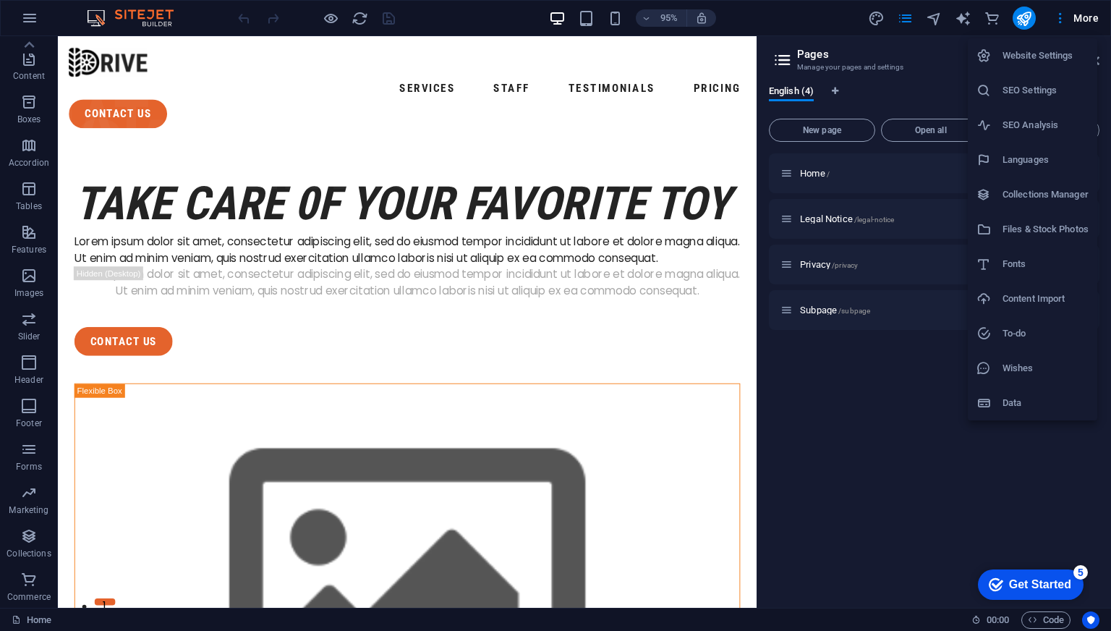
click at [1057, 47] on h6 "Website Settings" at bounding box center [1045, 55] width 86 height 17
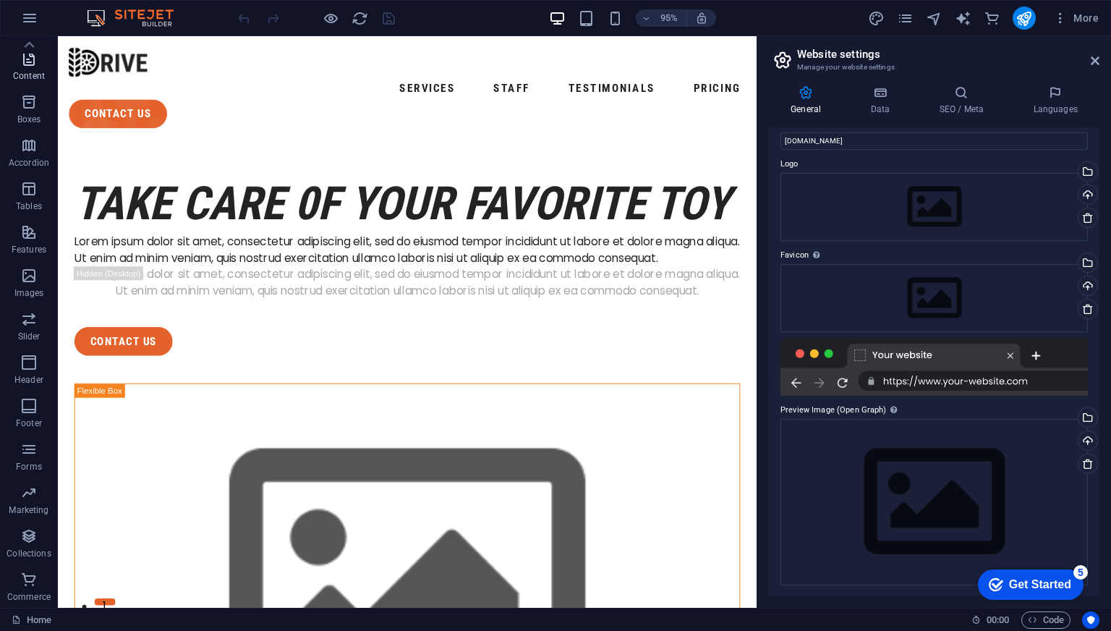
scroll to position [0, 0]
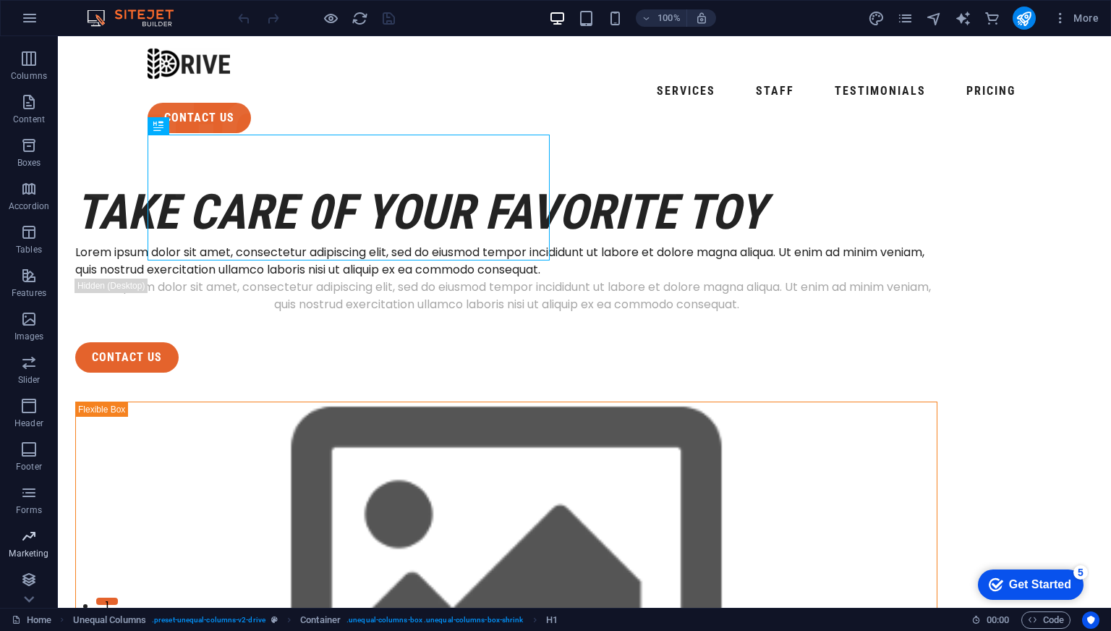
scroll to position [122, 0]
click at [30, 614] on link "Home" at bounding box center [32, 619] width 40 height 17
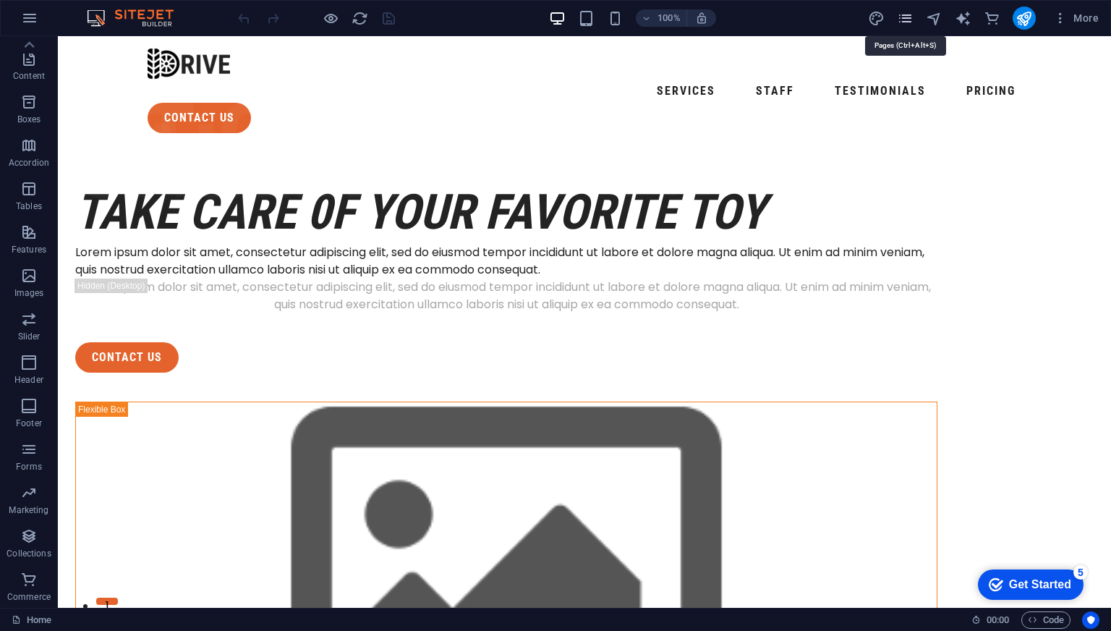
click at [902, 24] on icon "pages" at bounding box center [905, 18] width 17 height 17
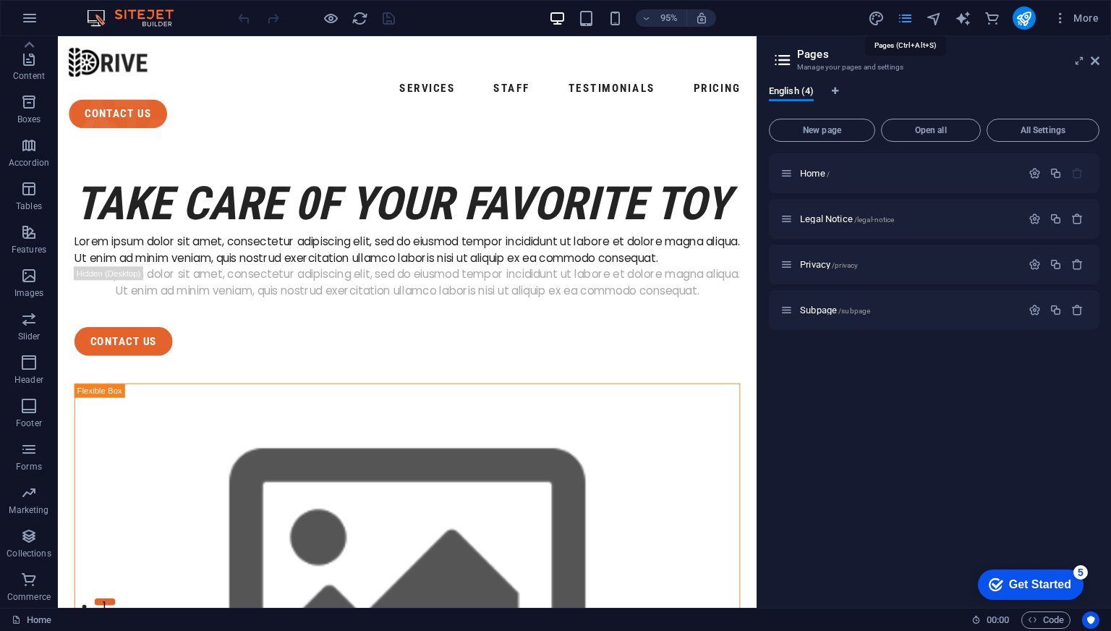
click at [903, 12] on icon "pages" at bounding box center [905, 18] width 17 height 17
click at [20, 22] on button "button" at bounding box center [29, 18] width 35 height 35
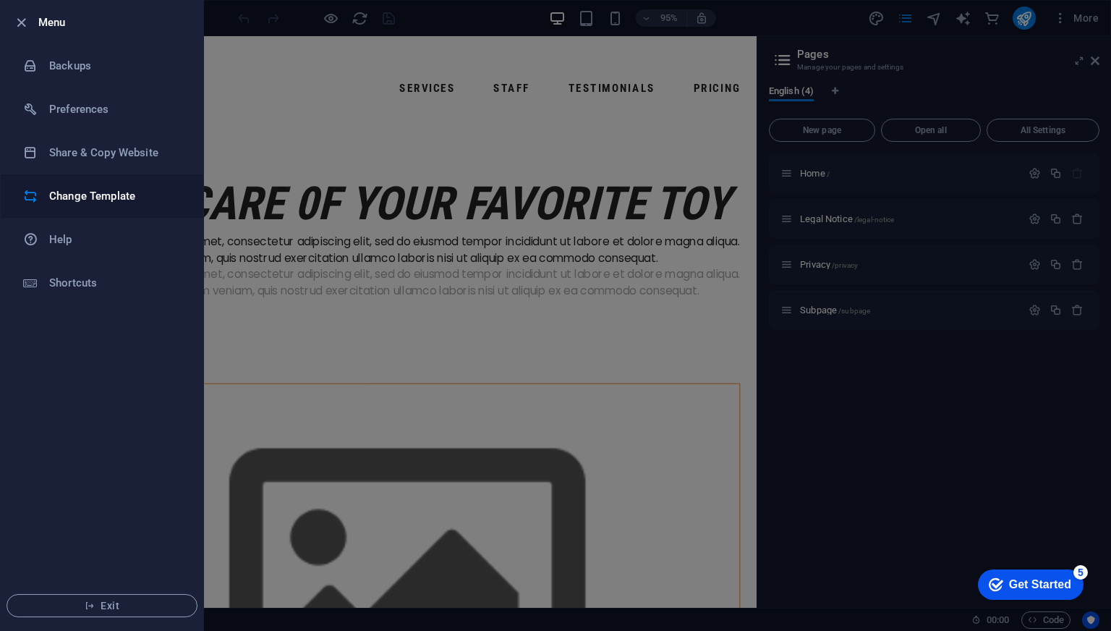
click at [103, 206] on li "Change Template" at bounding box center [102, 195] width 202 height 43
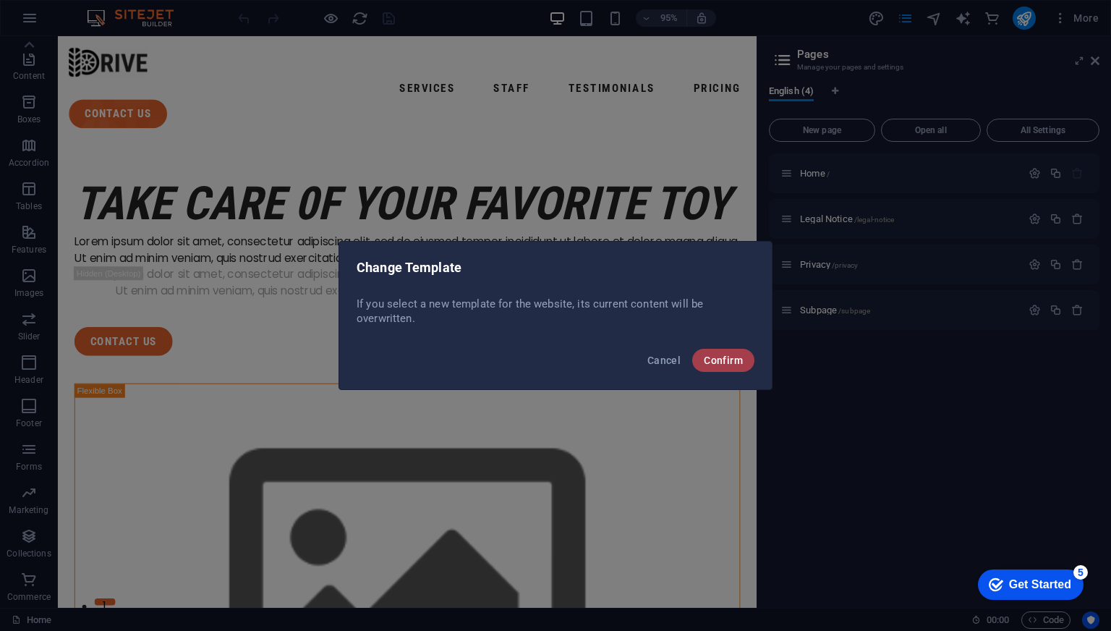
click at [714, 364] on span "Confirm" at bounding box center [723, 360] width 39 height 12
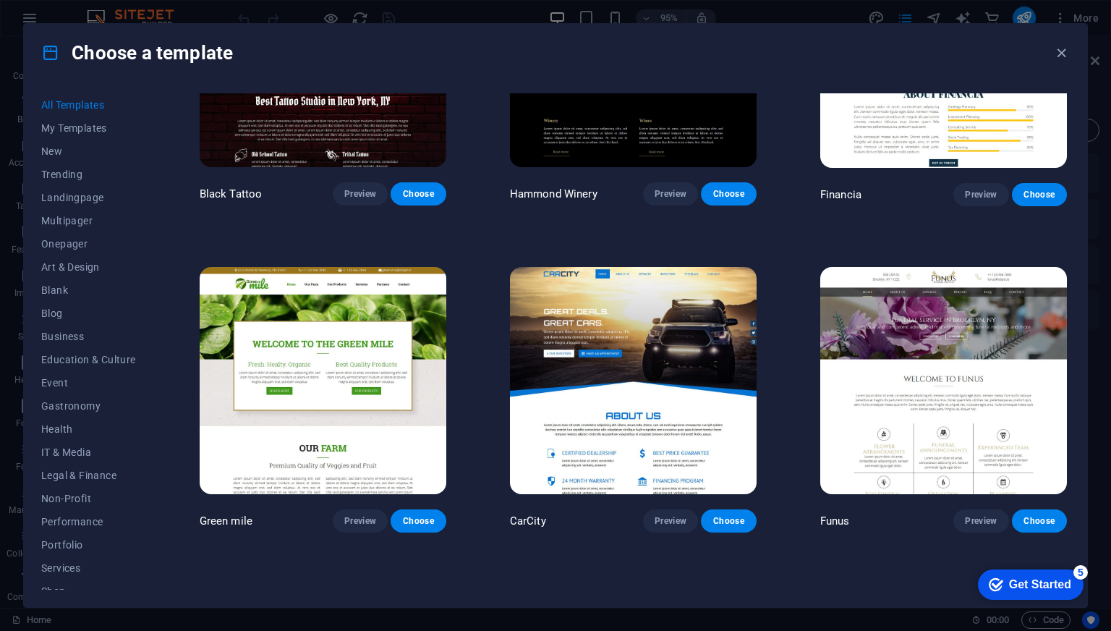
scroll to position [10269, 0]
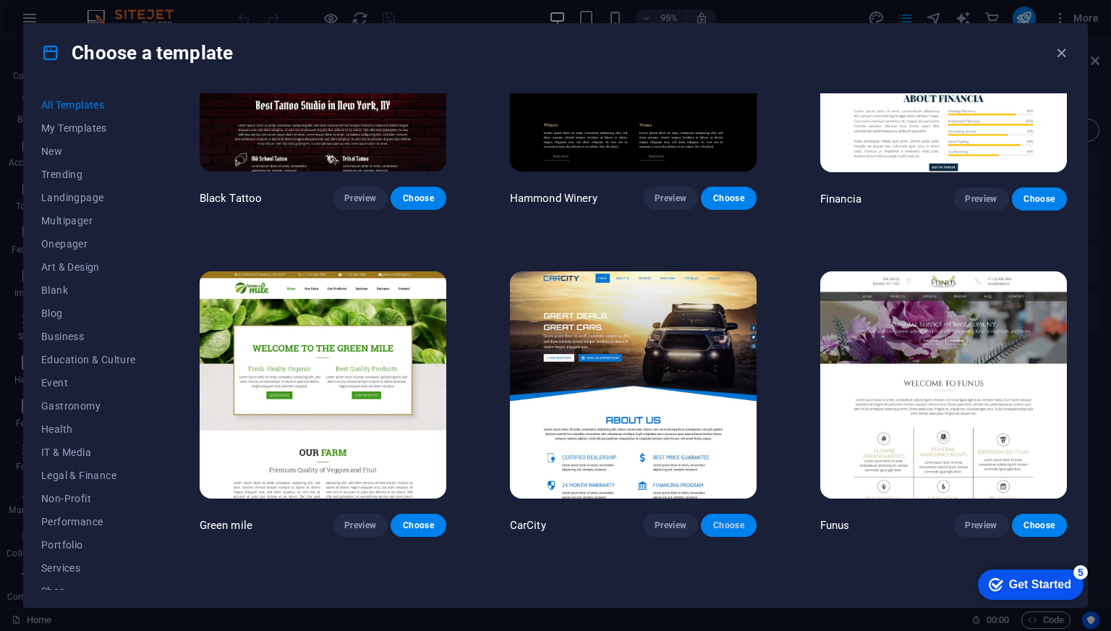
click at [735, 519] on span "Choose" at bounding box center [728, 525] width 32 height 12
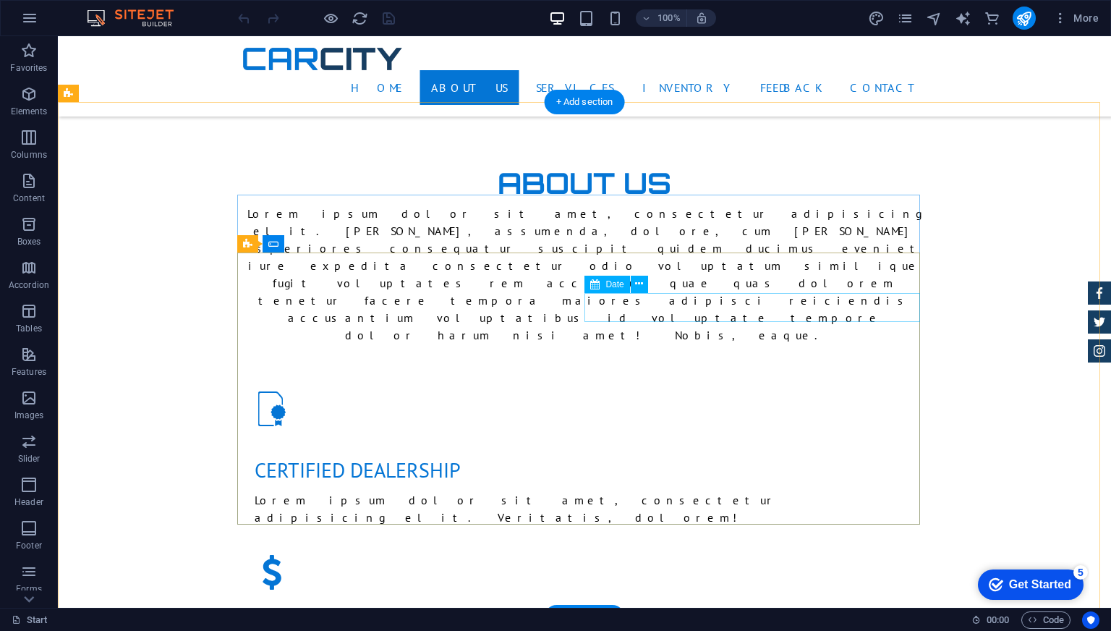
scroll to position [940, 0]
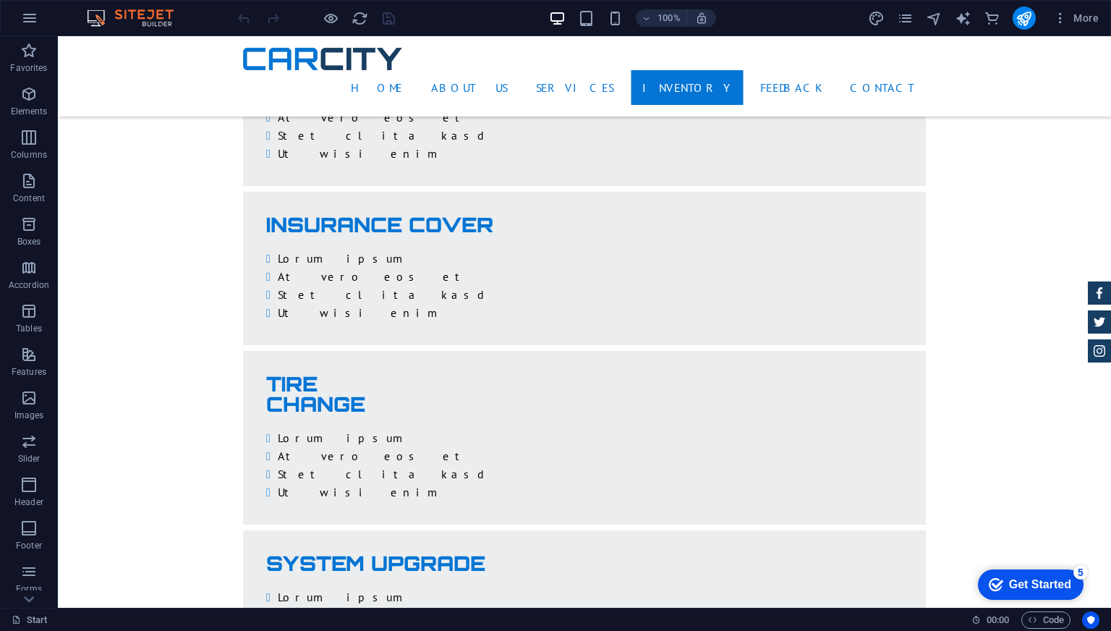
scroll to position [3110, 0]
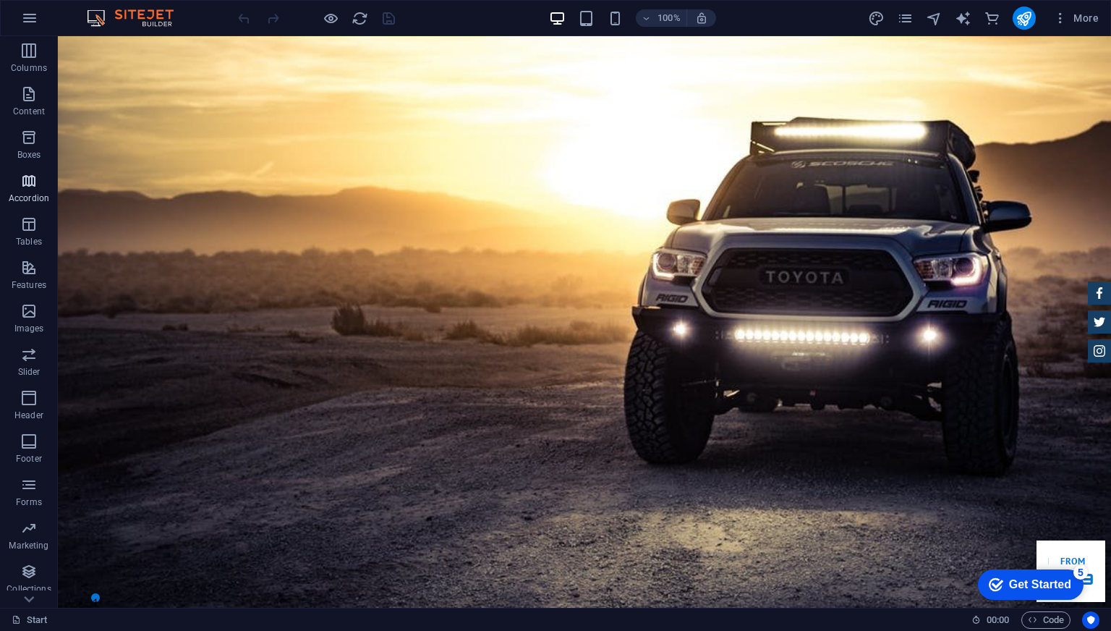
scroll to position [122, 0]
click at [121, 10] on img at bounding box center [137, 17] width 108 height 17
